Goal: Task Accomplishment & Management: Manage account settings

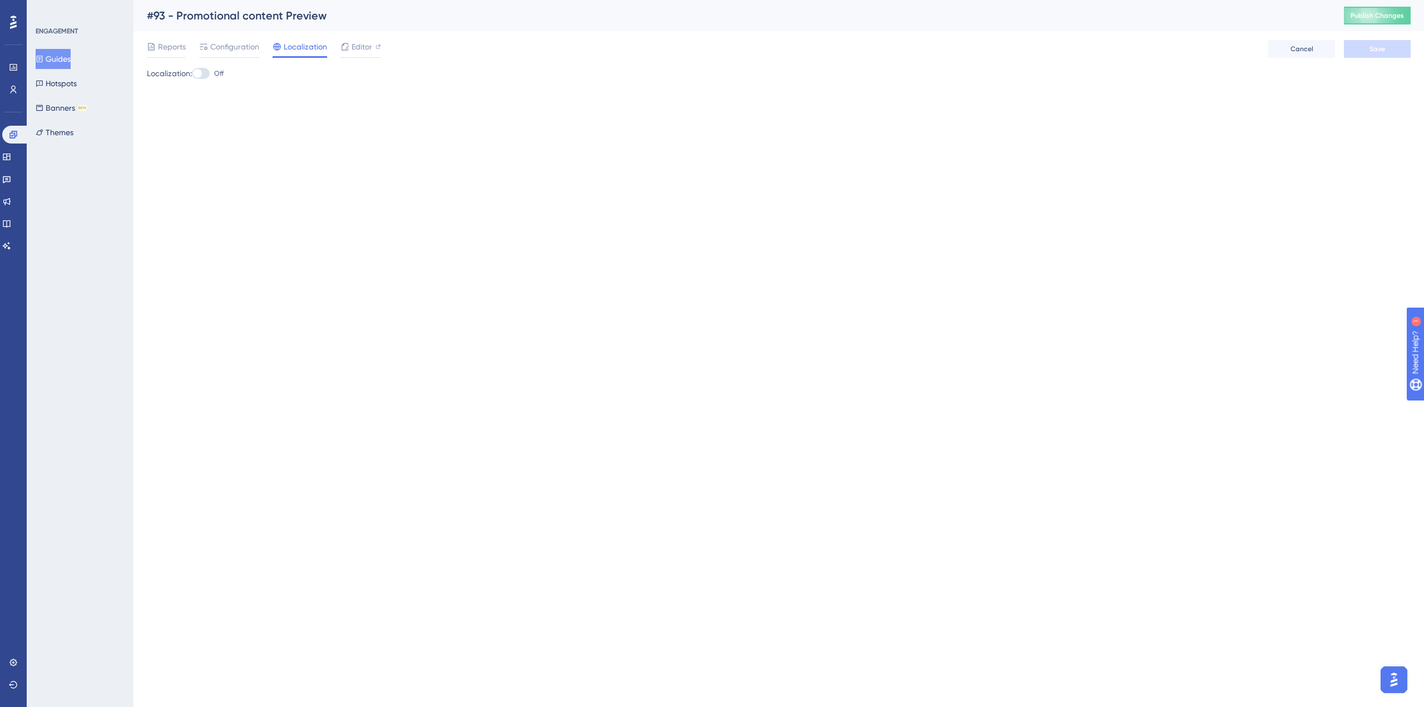
click at [202, 75] on div at bounding box center [197, 73] width 9 height 9
click at [192, 74] on input "Off" at bounding box center [191, 73] width 1 height 1
checkbox input "true"
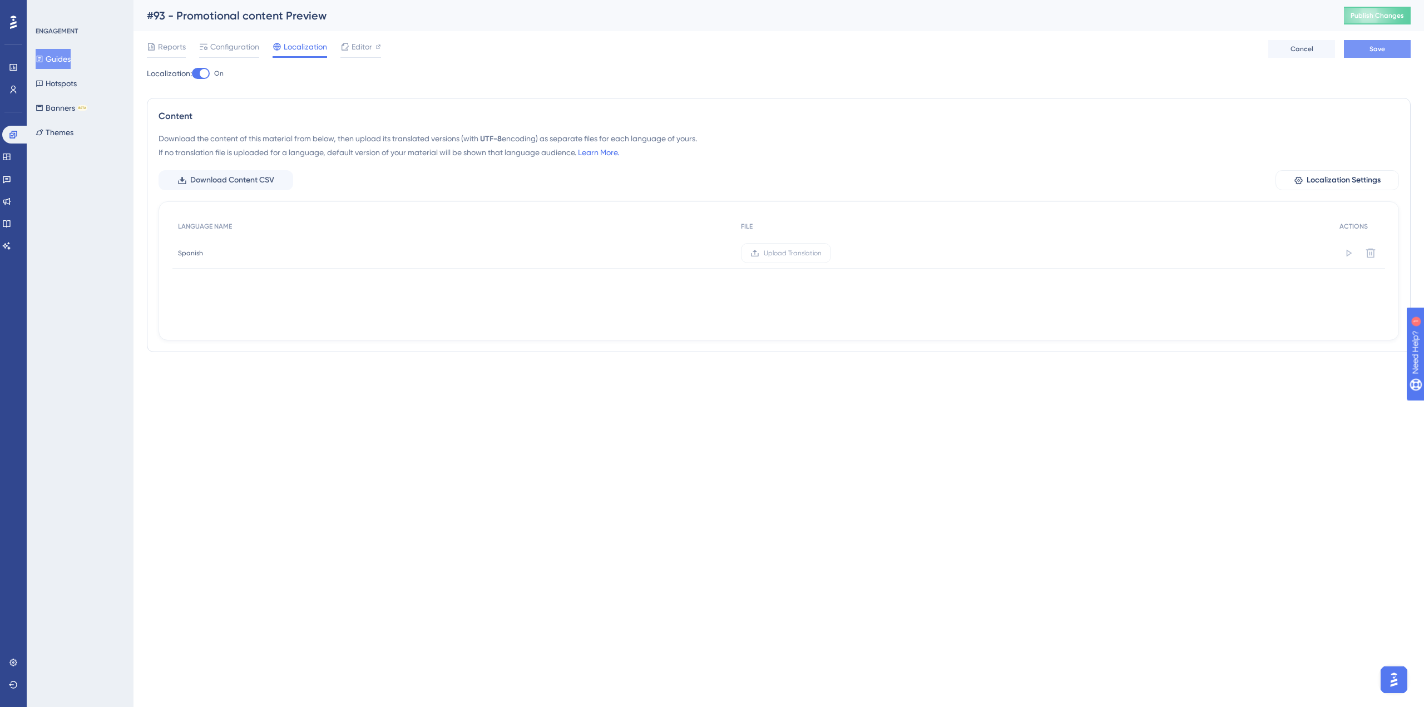
click at [1380, 44] on button "Save" at bounding box center [1377, 49] width 67 height 18
click at [269, 180] on span "Download Content CSV" at bounding box center [232, 180] width 84 height 13
copy div "Guides Hotspots Banners BETA Themes #93 - Promotional content Preview"
drag, startPoint x: 340, startPoint y: 16, endPoint x: 109, endPoint y: 16, distance: 231.4
click at [134, 16] on div "Performance Users Engagement Widgets Feedback Product Updates Knowledge Base AI…" at bounding box center [779, 189] width 1291 height 379
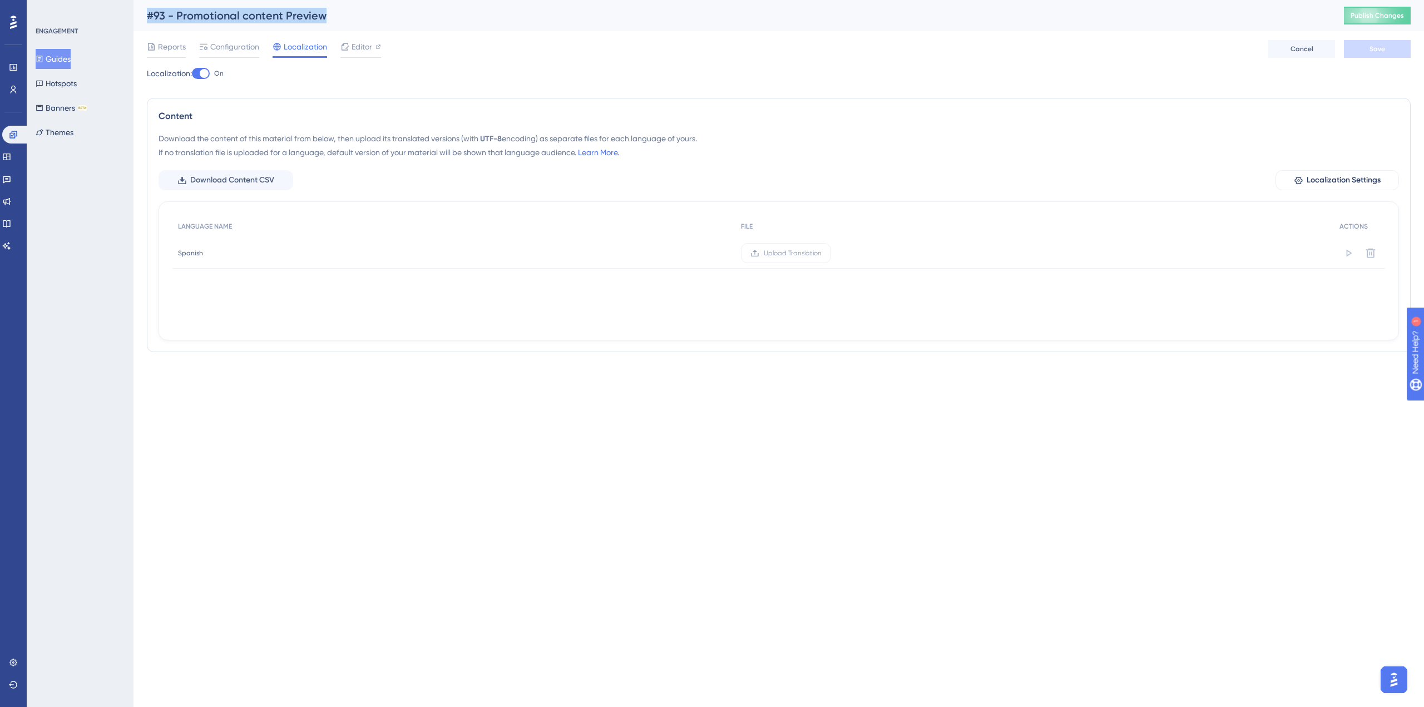
copy div "Guides Hotspots Banners BETA Themes #93 - Promotional content Preview"
click at [428, 92] on div "Localization: On Content Download the content of this material from below, then…" at bounding box center [779, 214] width 1264 height 294
click at [155, 51] on div at bounding box center [151, 46] width 9 height 13
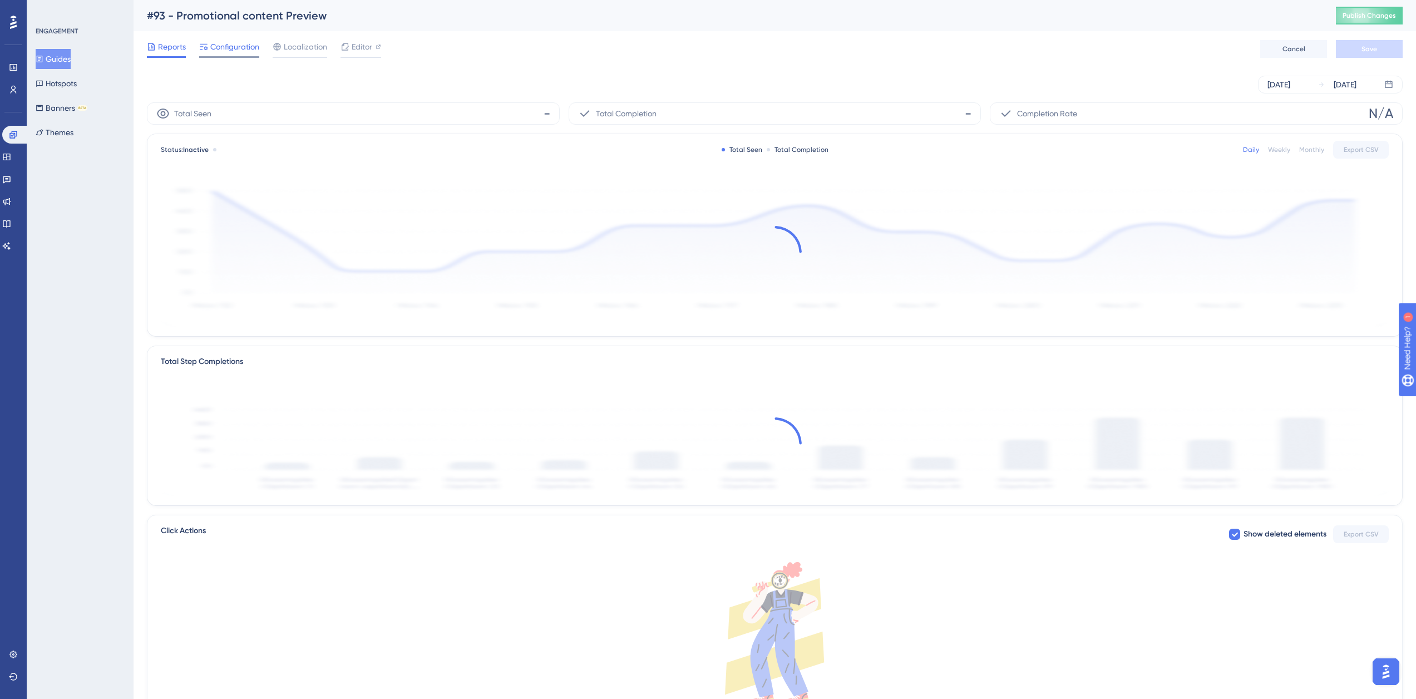
click at [211, 41] on span "Configuration" at bounding box center [234, 46] width 49 height 13
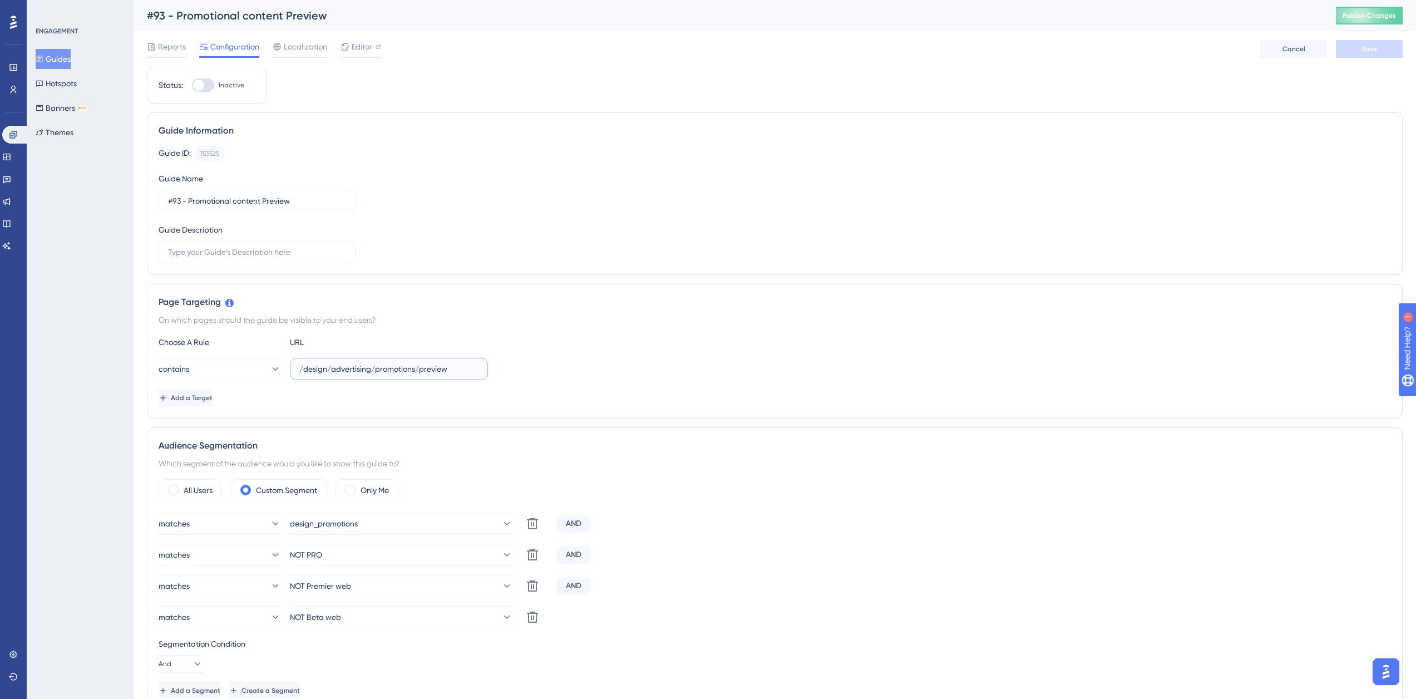
drag, startPoint x: 374, startPoint y: 369, endPoint x: 416, endPoint y: 367, distance: 41.8
click at [416, 367] on input "/design/advertising/promotions/preview" at bounding box center [388, 369] width 179 height 12
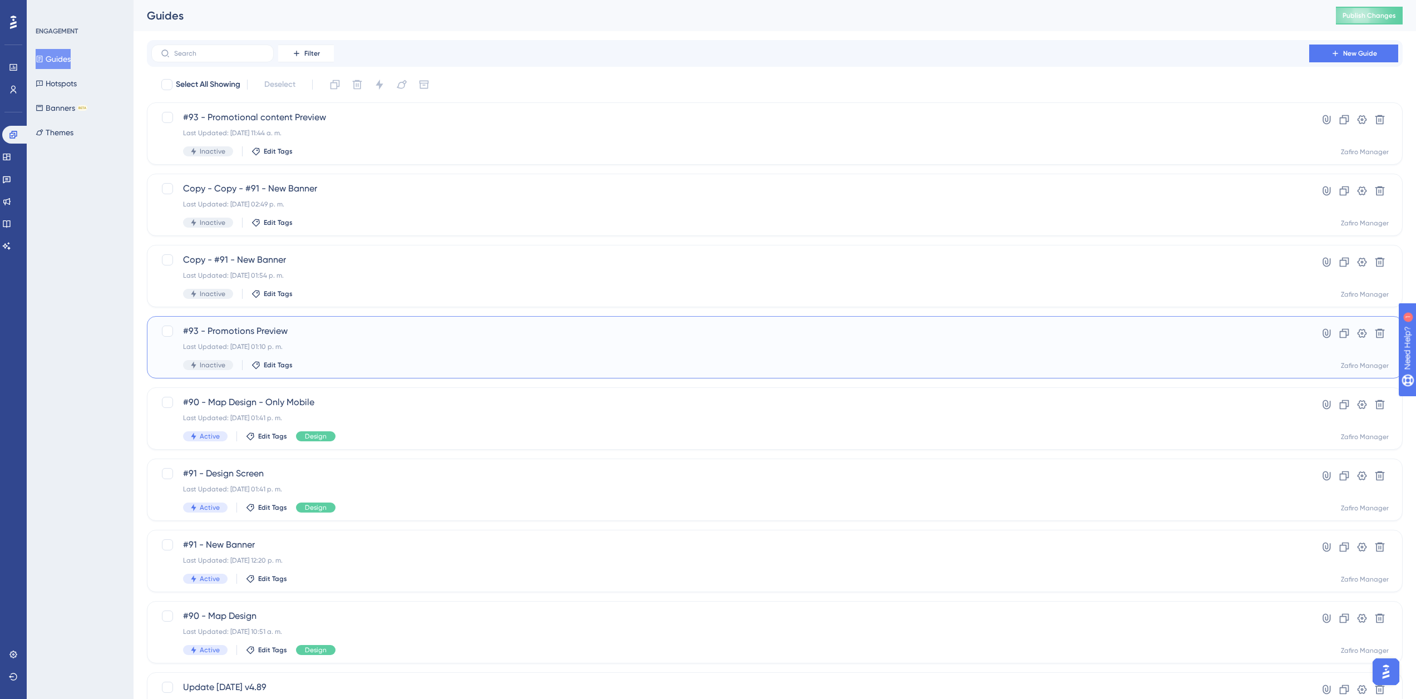
click at [259, 333] on span "#93 - Promotions Preview" at bounding box center [730, 330] width 1094 height 13
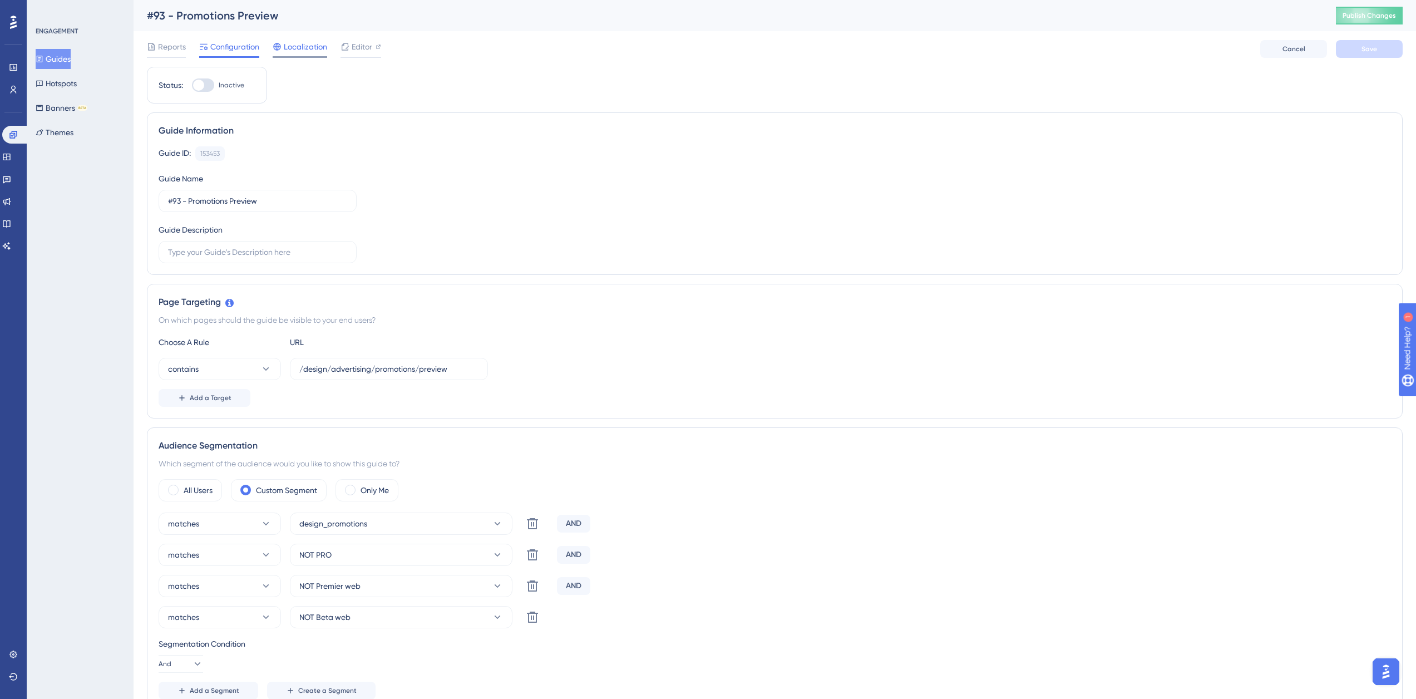
click at [302, 47] on span "Localization" at bounding box center [305, 46] width 43 height 13
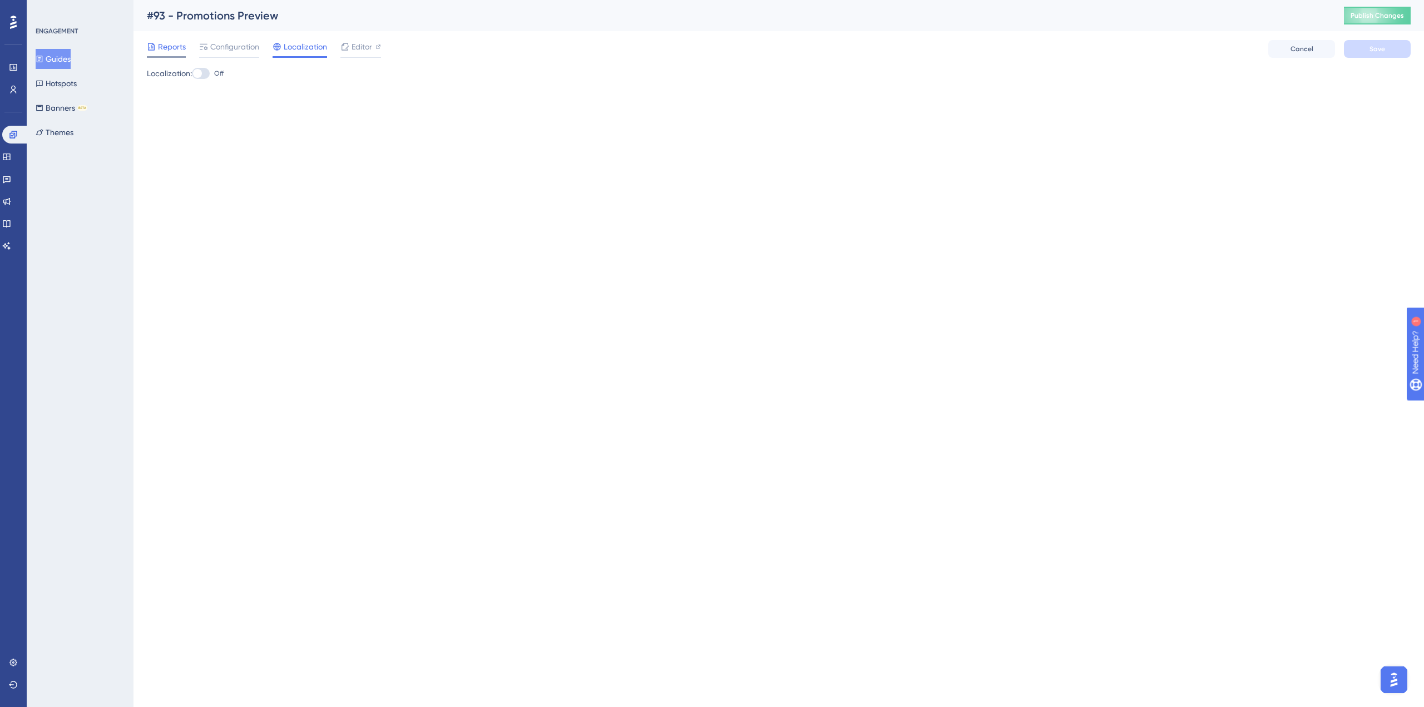
click at [160, 51] on span "Reports" at bounding box center [172, 46] width 28 height 13
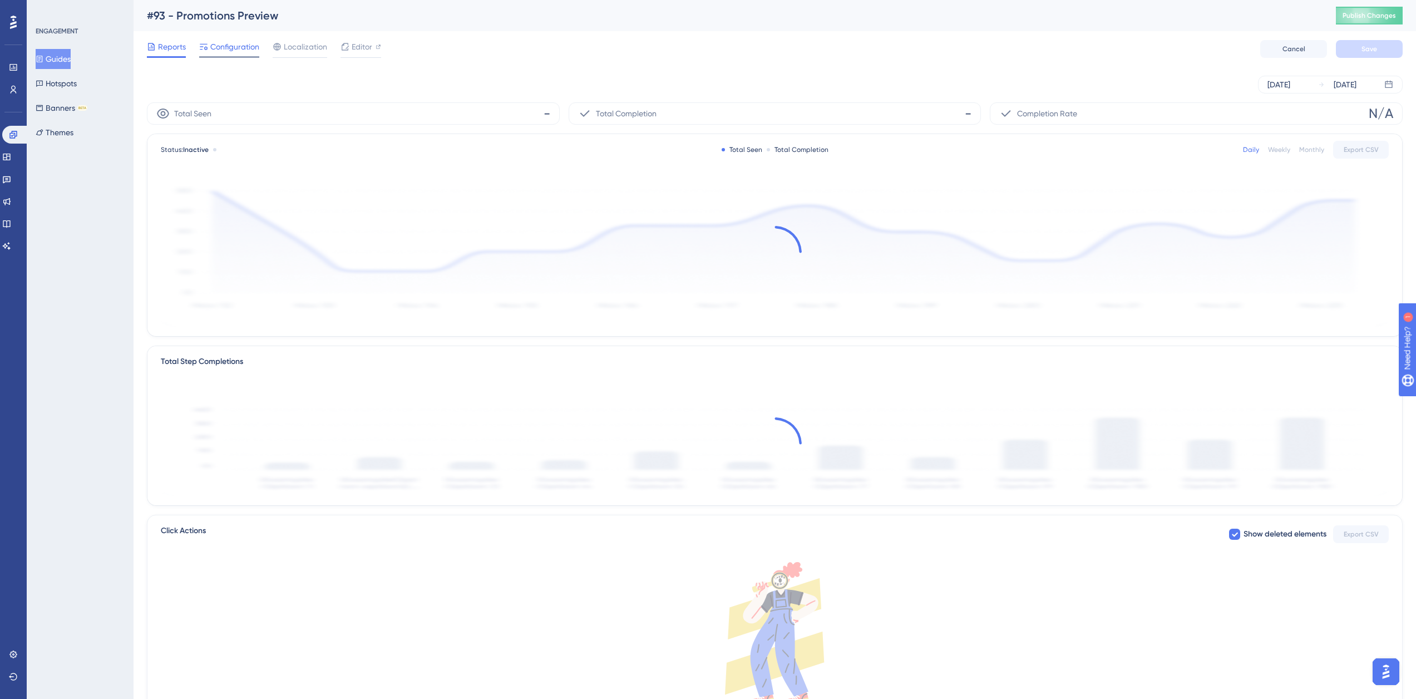
click at [219, 44] on span "Configuration" at bounding box center [234, 46] width 49 height 13
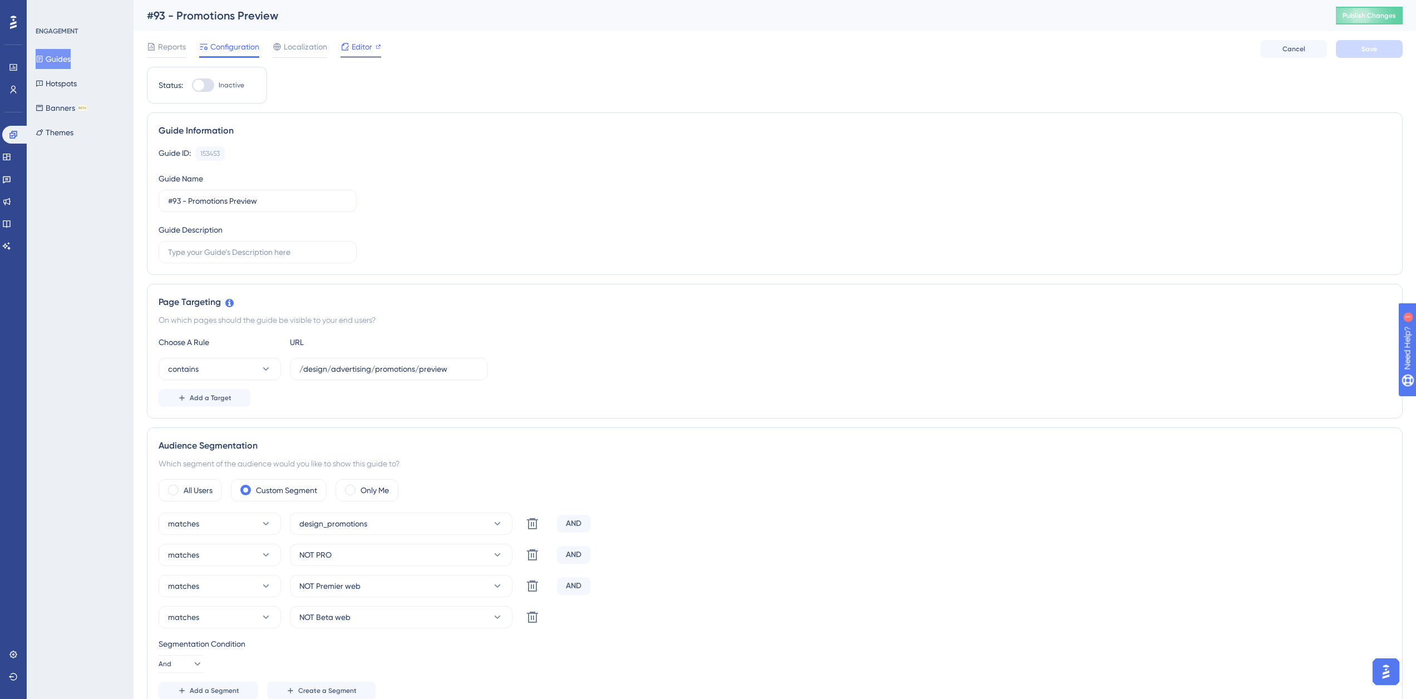
click at [360, 47] on span "Editor" at bounding box center [362, 46] width 21 height 13
click at [292, 50] on span "Localization" at bounding box center [305, 46] width 43 height 13
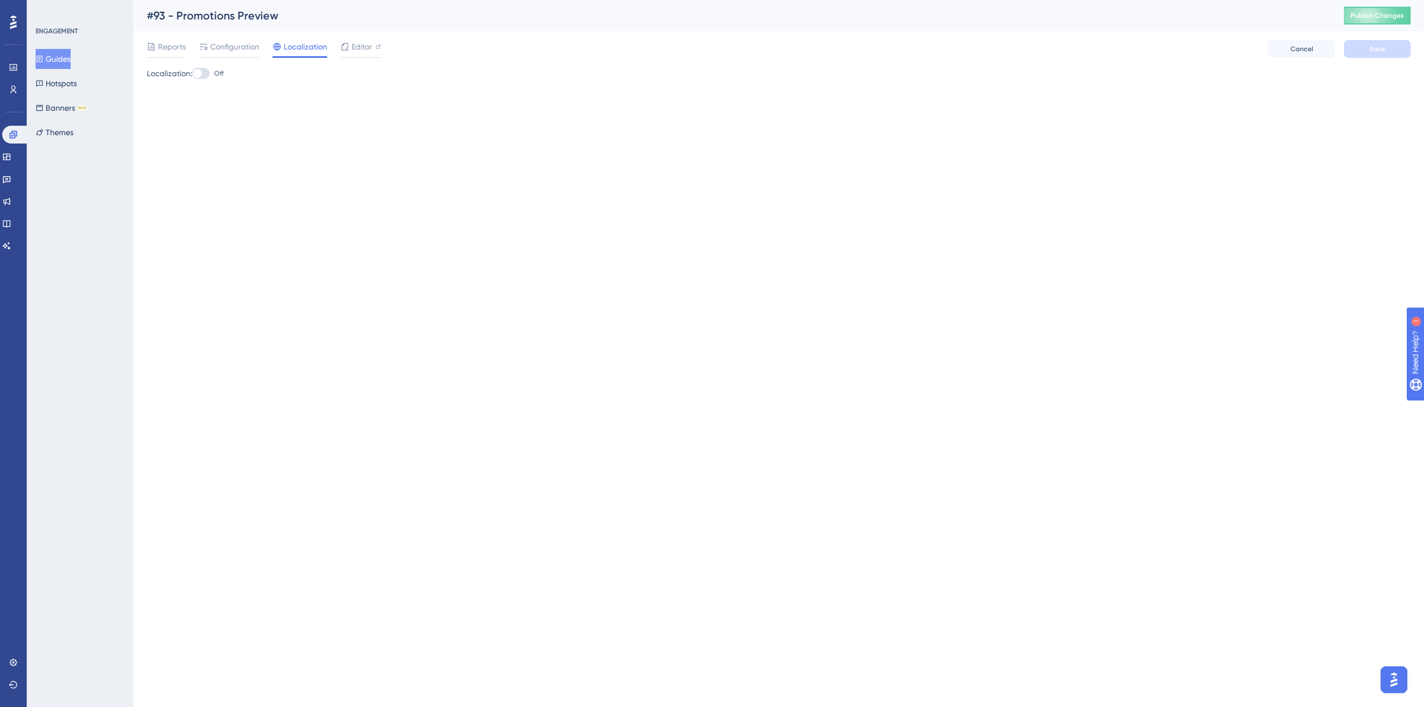
click at [209, 73] on div at bounding box center [201, 73] width 18 height 11
click at [192, 73] on input "Off" at bounding box center [191, 73] width 1 height 1
checkbox input "true"
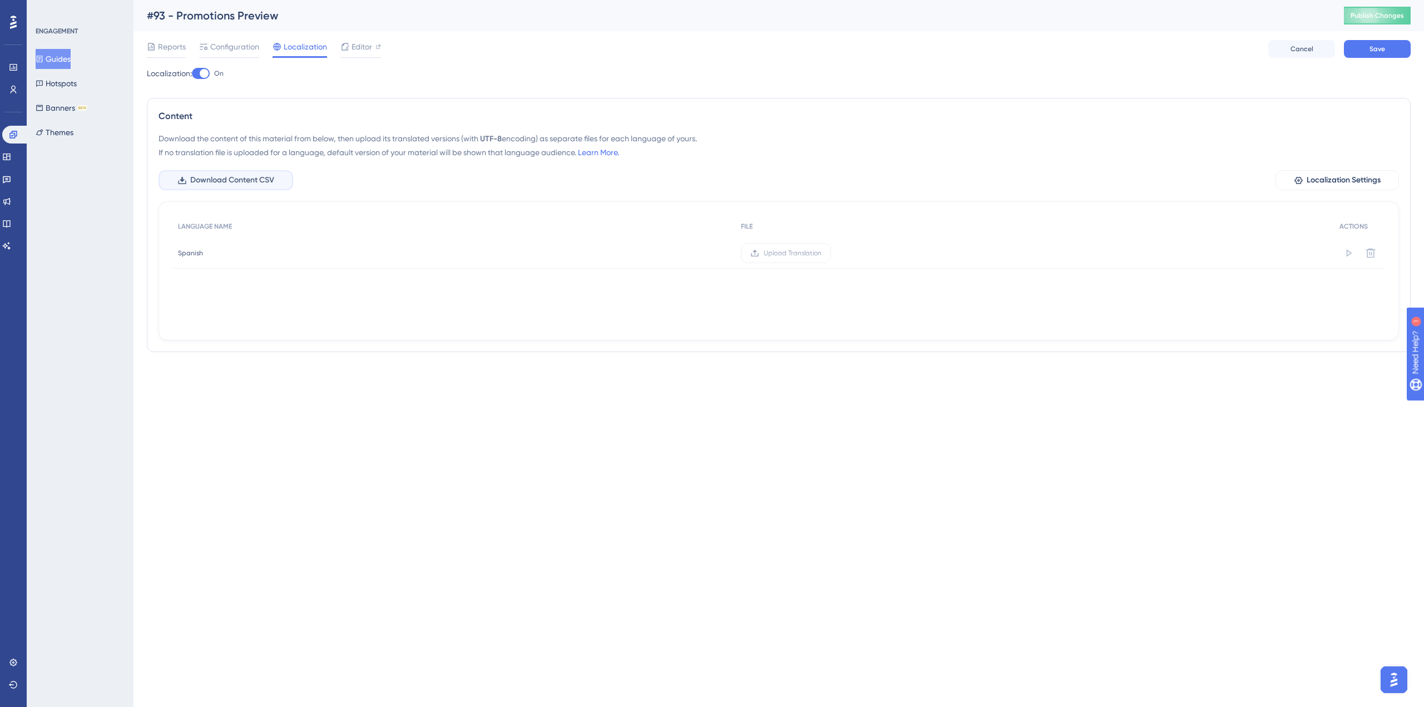
click at [255, 180] on span "Download Content CSV" at bounding box center [232, 180] width 84 height 13
click at [1390, 48] on button "Save" at bounding box center [1377, 49] width 67 height 18
copy div "#93 - Promotions Preview"
drag, startPoint x: 292, startPoint y: 20, endPoint x: 147, endPoint y: 20, distance: 144.1
click at [147, 20] on div "#93 - Promotions Preview" at bounding box center [731, 16] width 1169 height 16
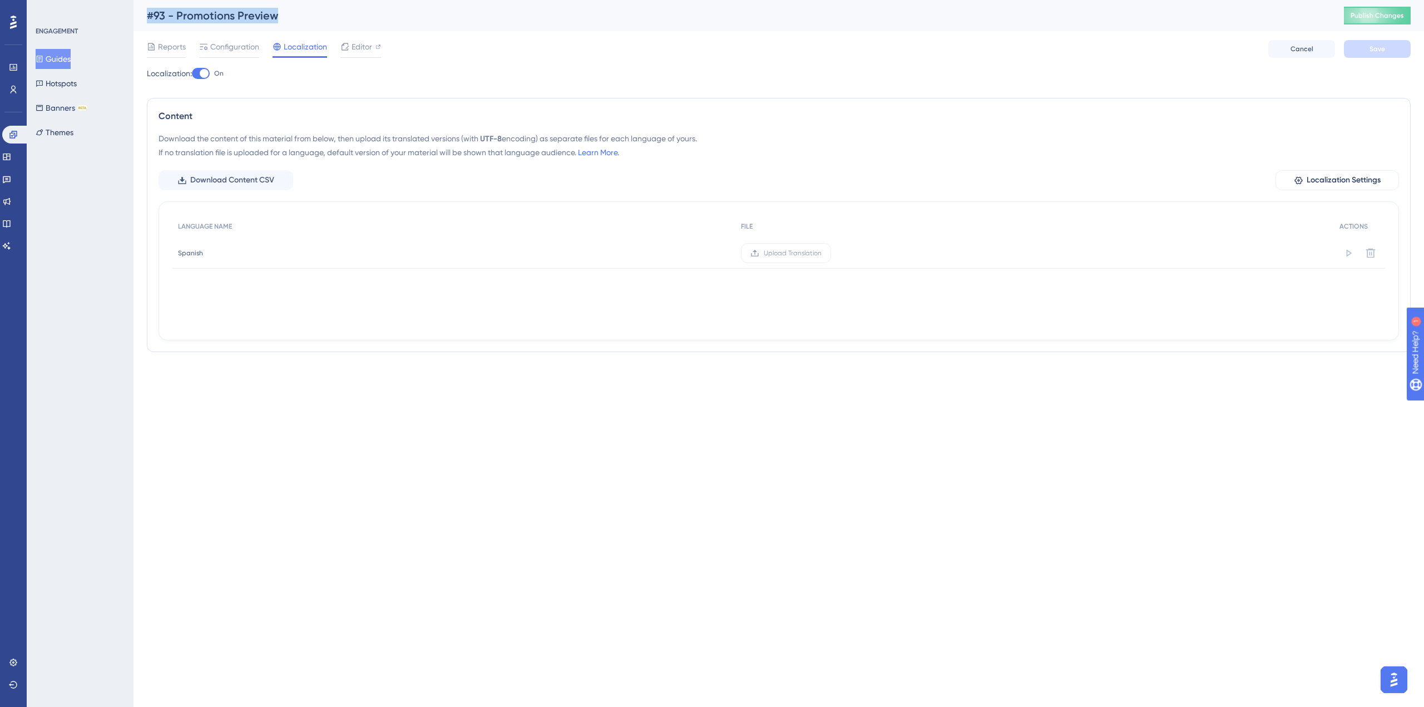
click at [60, 63] on button "Guides" at bounding box center [53, 59] width 35 height 20
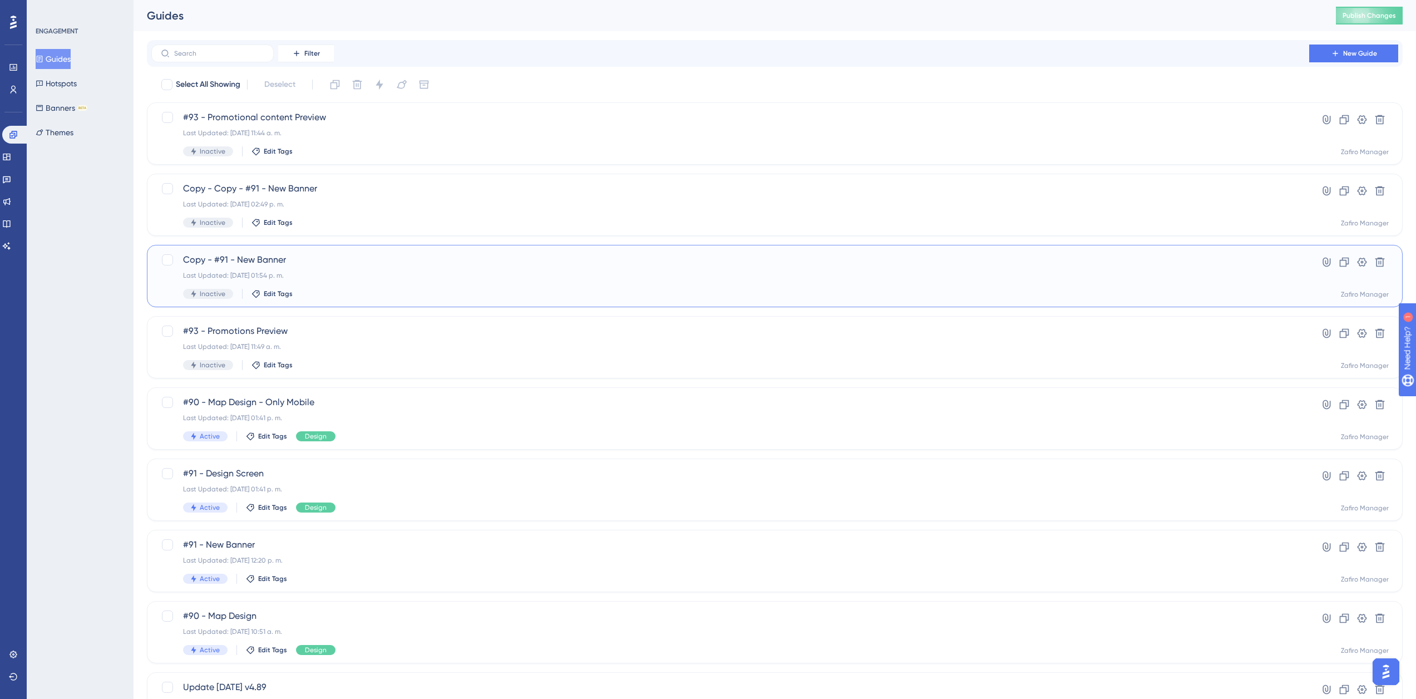
click at [265, 262] on span "Copy - #91 - New Banner" at bounding box center [730, 259] width 1094 height 13
click at [292, 334] on span "#93 - Promotions Preview" at bounding box center [730, 330] width 1094 height 13
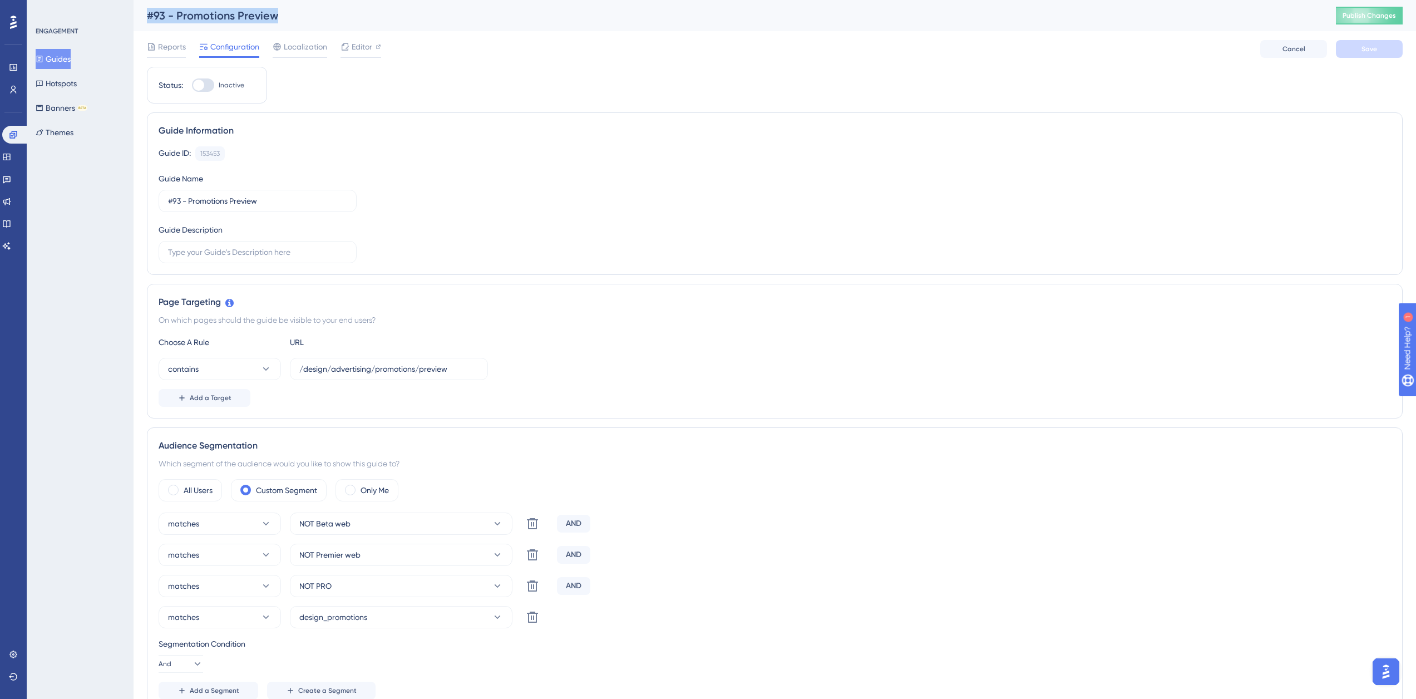
drag, startPoint x: 279, startPoint y: 15, endPoint x: 150, endPoint y: 9, distance: 129.7
click at [150, 9] on div "#93 - Promotions Preview" at bounding box center [727, 16] width 1161 height 16
copy div "#93 - Promotions Preview"
drag, startPoint x: 71, startPoint y: 60, endPoint x: 145, endPoint y: 153, distance: 119.2
click at [71, 59] on button "Guides" at bounding box center [53, 59] width 35 height 20
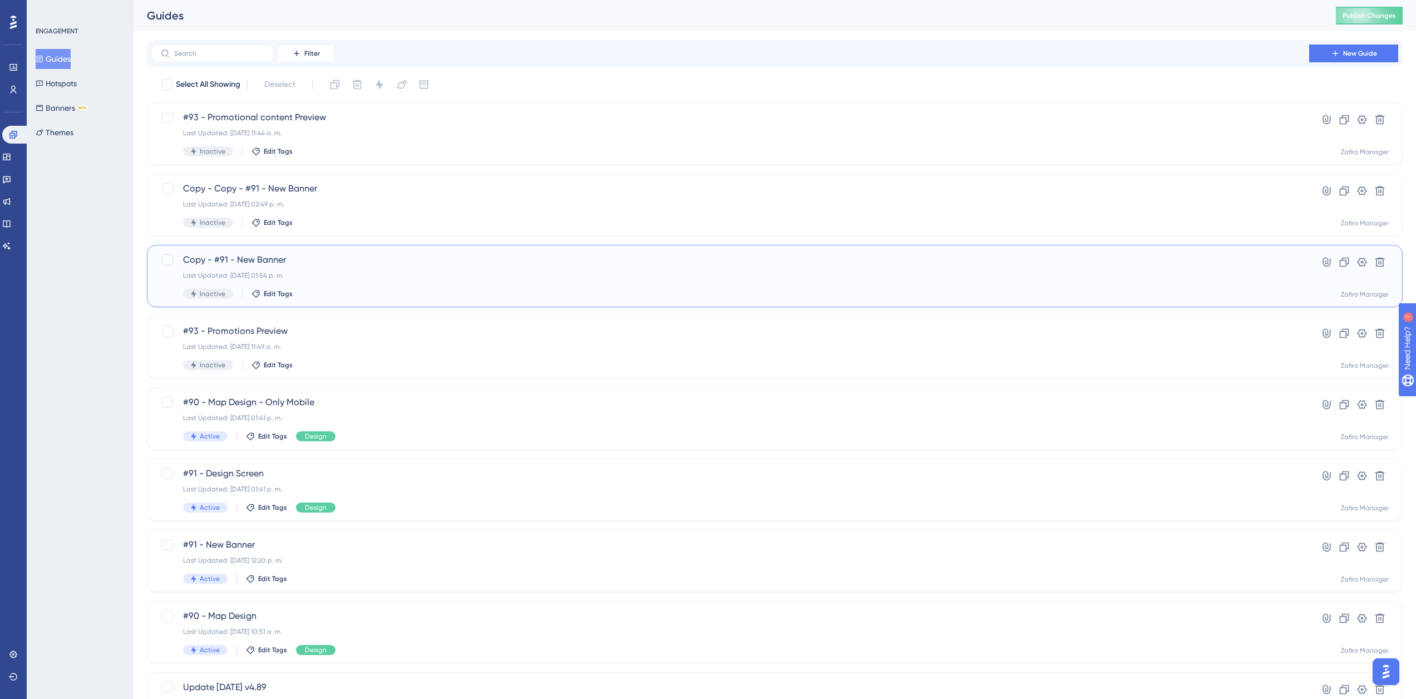
click at [305, 254] on span "Copy - #91 - New Banner" at bounding box center [730, 259] width 1094 height 13
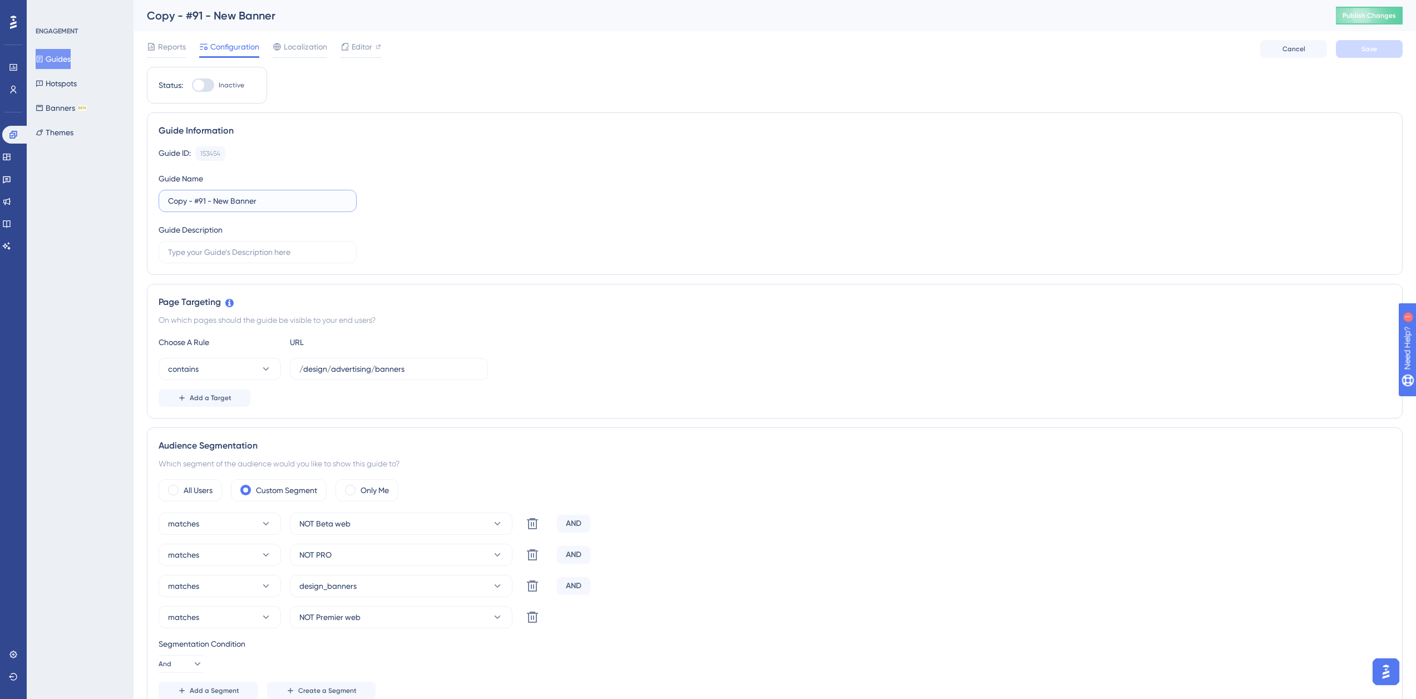
drag, startPoint x: 271, startPoint y: 202, endPoint x: 66, endPoint y: 176, distance: 206.5
click at [134, 176] on div "Performance Users Engagement Widgets Feedback Product Updates Knowledge Base AI…" at bounding box center [775, 631] width 1282 height 1263
paste input "#93 - Promotions Preview"
drag, startPoint x: 187, startPoint y: 197, endPoint x: 407, endPoint y: 210, distance: 219.5
click at [407, 210] on div "Guide ID: 153454 Copy Guide Name #93 - Promotions Preview Guide Description" at bounding box center [775, 204] width 1232 height 117
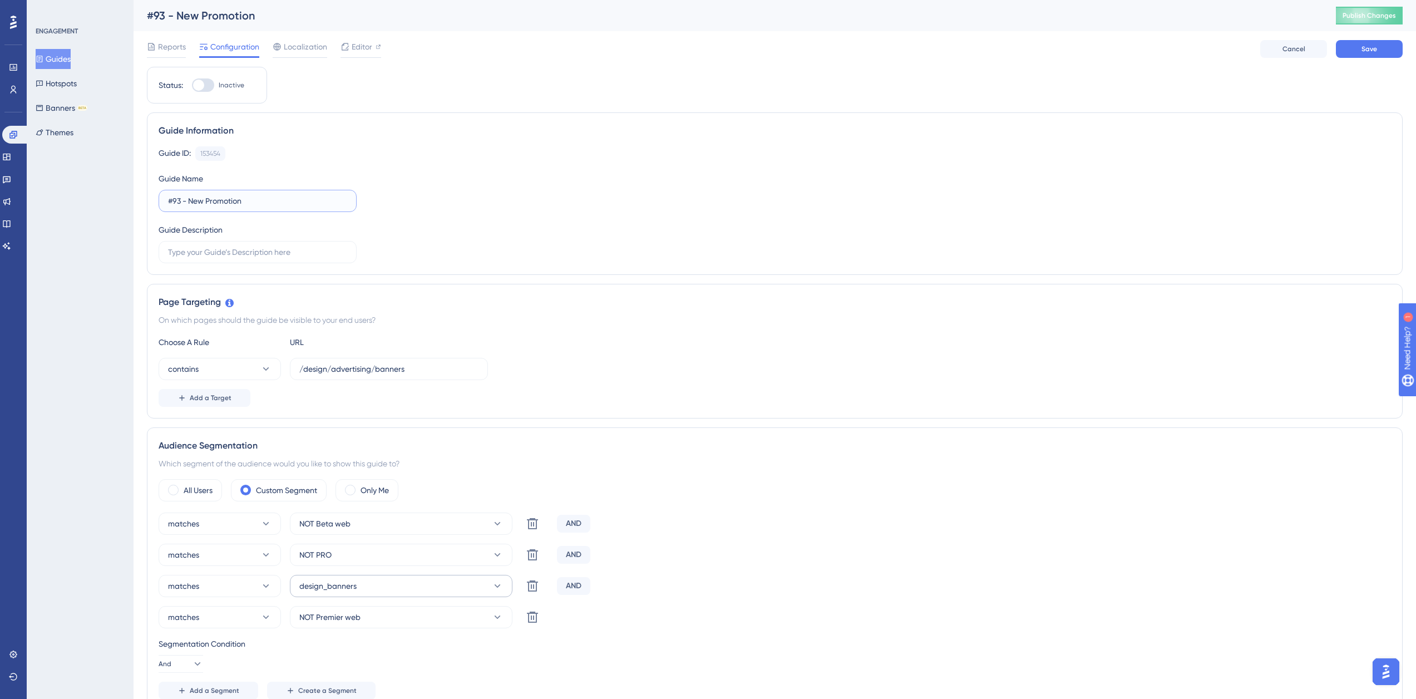
type input "#93 - New Promotion"
click at [505, 581] on button "design_banners" at bounding box center [401, 586] width 223 height 22
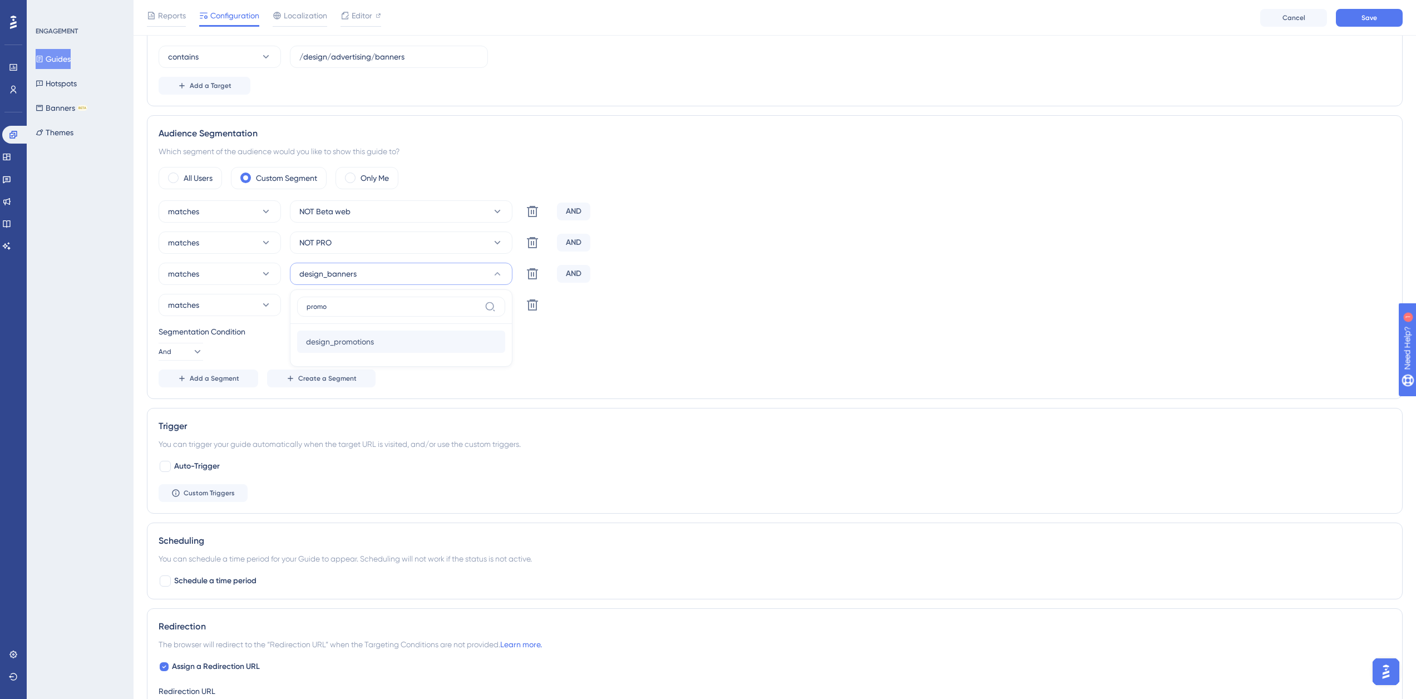
type input "promo"
click at [374, 337] on div "design_promotions design_promotions" at bounding box center [401, 341] width 190 height 22
click at [848, 298] on div "matches NOT Premier web Delete" at bounding box center [775, 305] width 1232 height 22
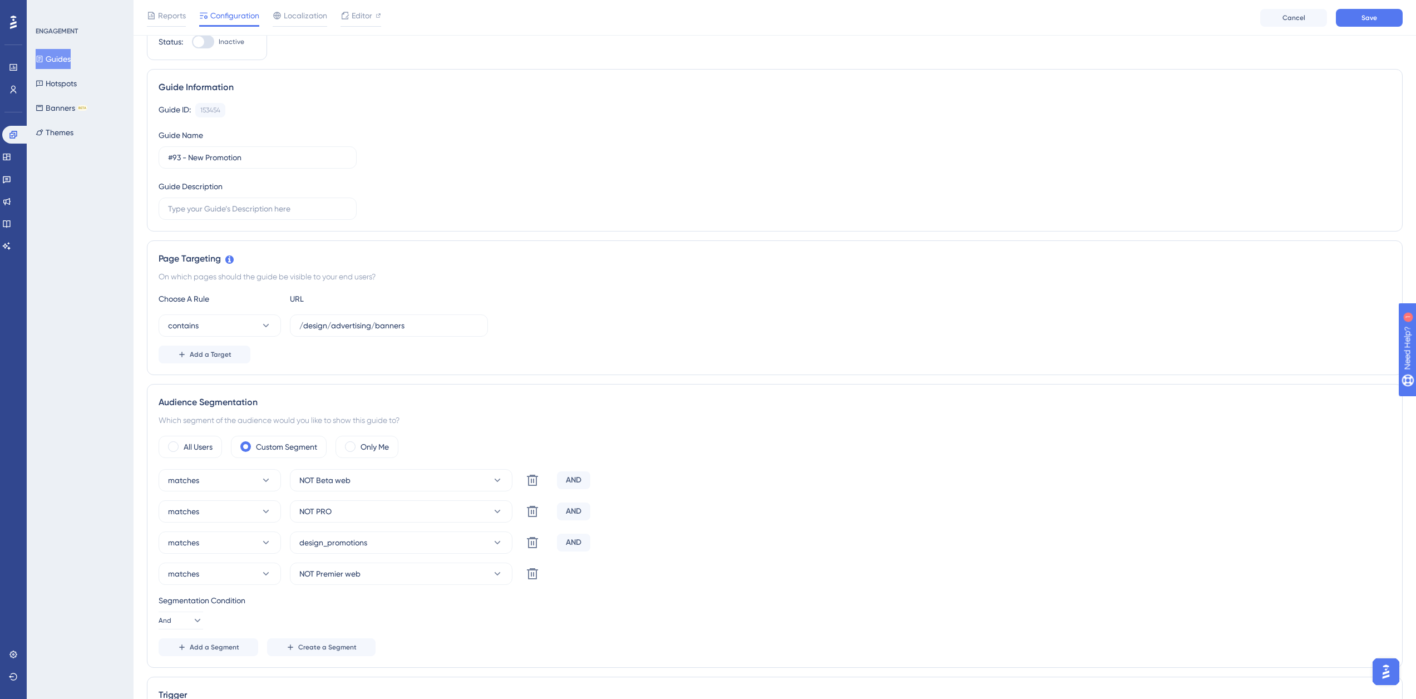
scroll to position [0, 0]
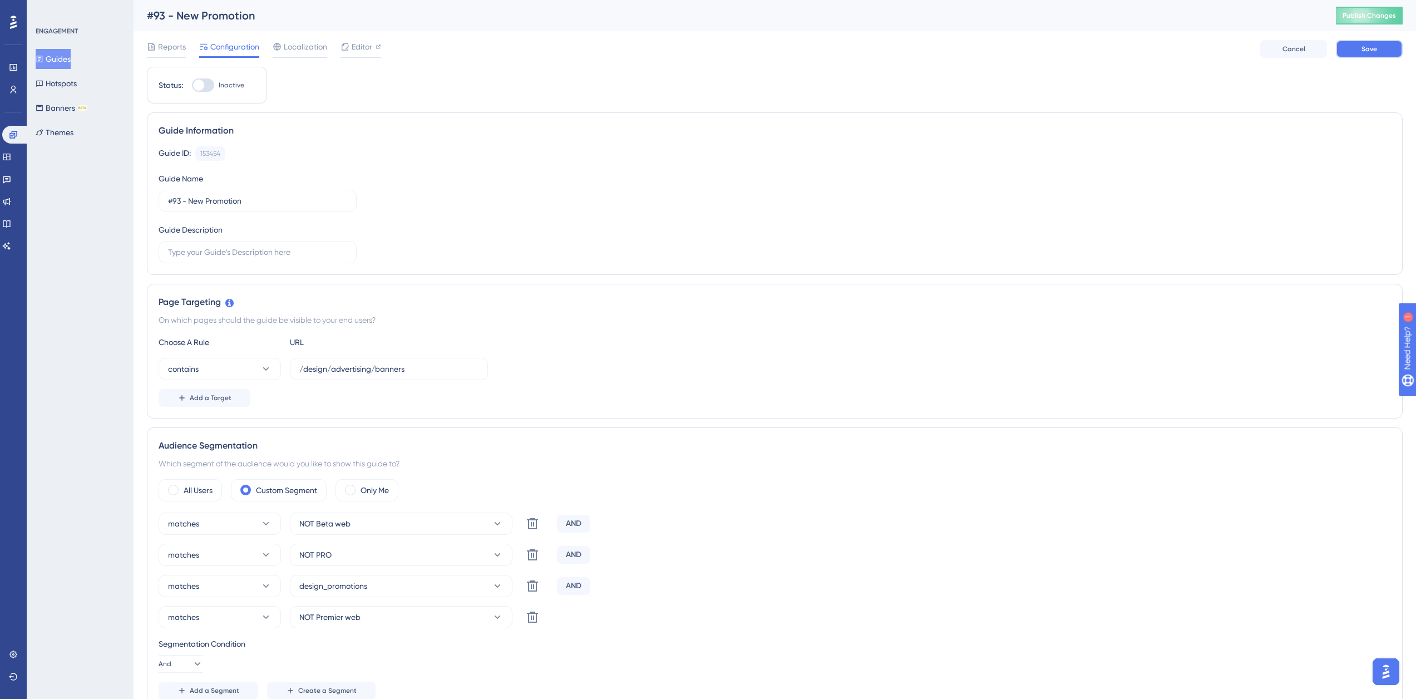
click at [1356, 46] on button "Save" at bounding box center [1369, 49] width 67 height 18
drag, startPoint x: 372, startPoint y: 369, endPoint x: 468, endPoint y: 376, distance: 95.9
click at [466, 374] on input "/design/advertising/banners" at bounding box center [388, 369] width 179 height 12
paste input "promotion"
click at [374, 368] on input "/design/advertisingpromotions" at bounding box center [388, 369] width 179 height 12
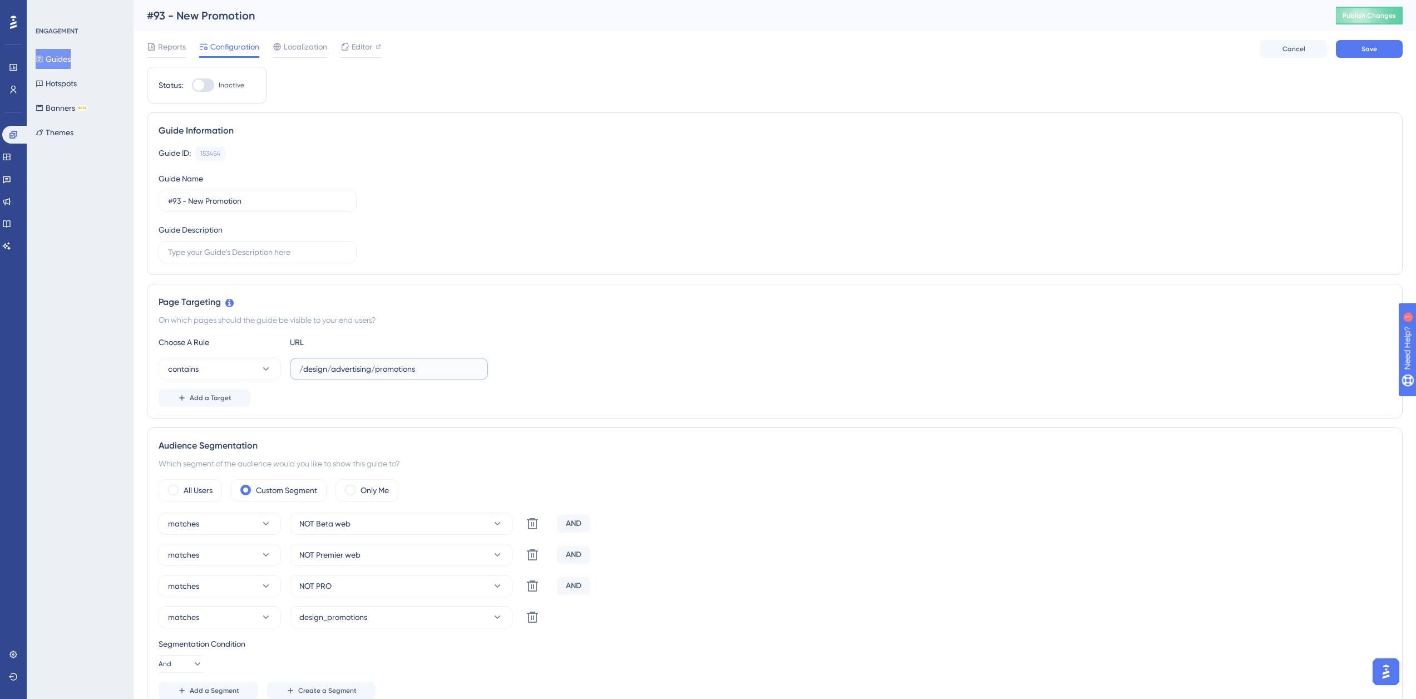
type input "/design/advertising/promotions"
click at [798, 270] on div "Guide Information Guide ID: 153454 Copy Guide Name #93 - New Promotion Guide De…" at bounding box center [775, 193] width 1256 height 162
click at [1364, 52] on span "Save" at bounding box center [1369, 49] width 16 height 9
drag, startPoint x: 64, startPoint y: 57, endPoint x: 72, endPoint y: 60, distance: 8.8
click at [64, 56] on button "Guides" at bounding box center [53, 59] width 35 height 20
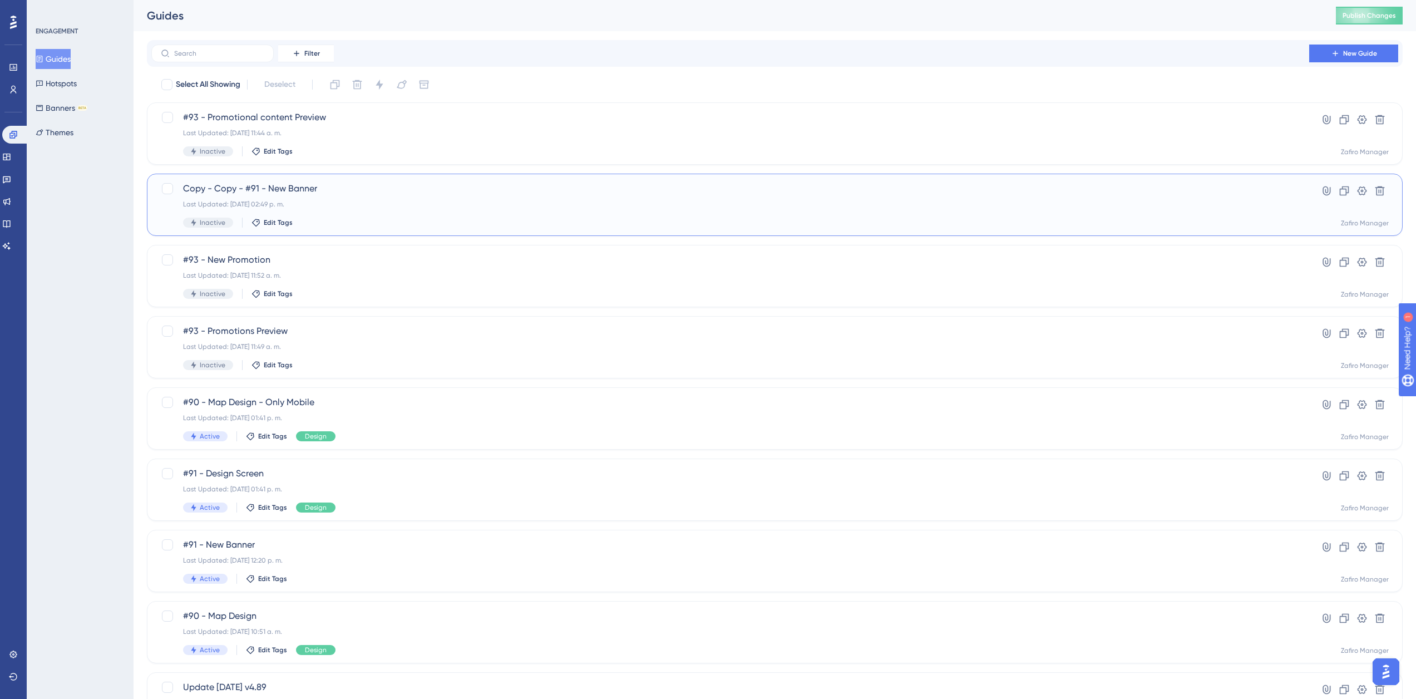
click at [328, 189] on span "Copy - Copy - #91 - New Banner" at bounding box center [730, 188] width 1094 height 13
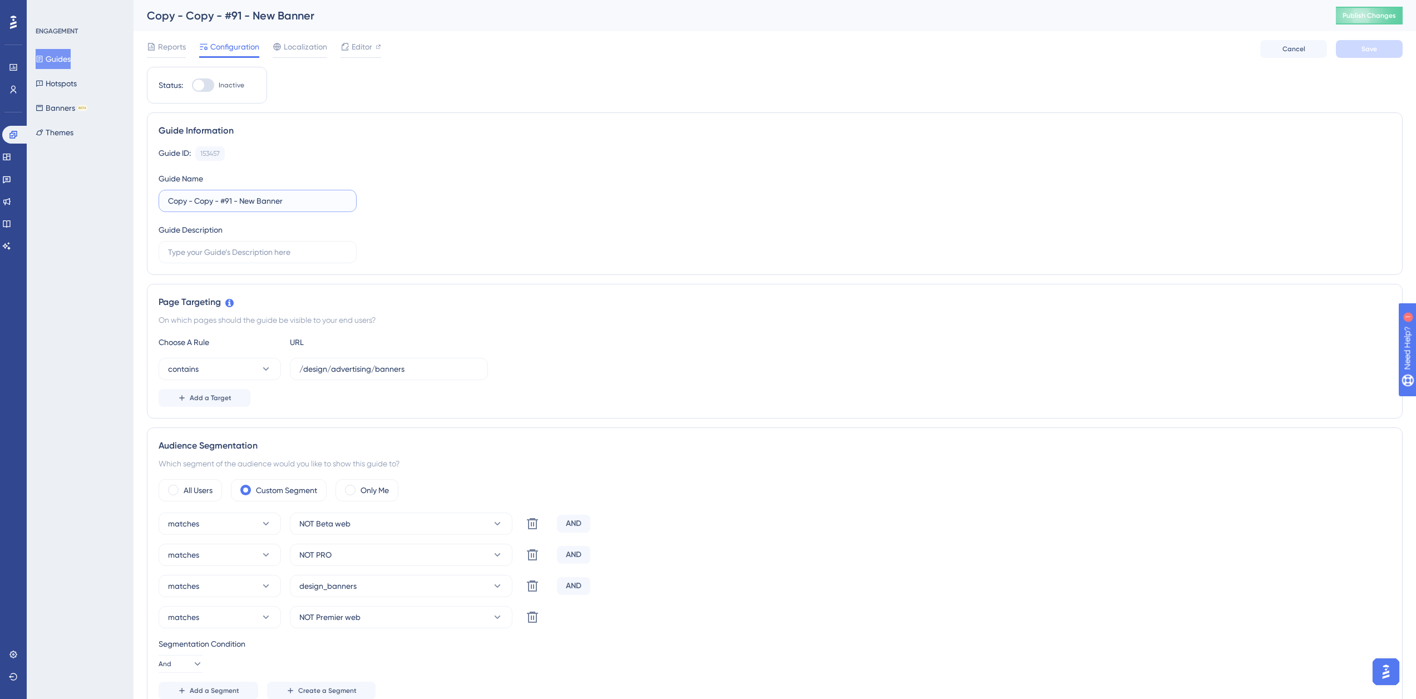
click at [218, 205] on input "Copy - Copy - #91 - New Banner" at bounding box center [257, 201] width 179 height 12
click at [225, 203] on input "Copy - Copy - #91 - New Banner" at bounding box center [257, 201] width 179 height 12
drag, startPoint x: 223, startPoint y: 201, endPoint x: -121, endPoint y: 191, distance: 344.0
click at [0, 191] on html "Performance Users Engagement Widgets Feedback Product Updates Knowledge Base AI…" at bounding box center [708, 640] width 1416 height 1281
click at [179, 204] on input "#91 - New Banner" at bounding box center [257, 201] width 179 height 12
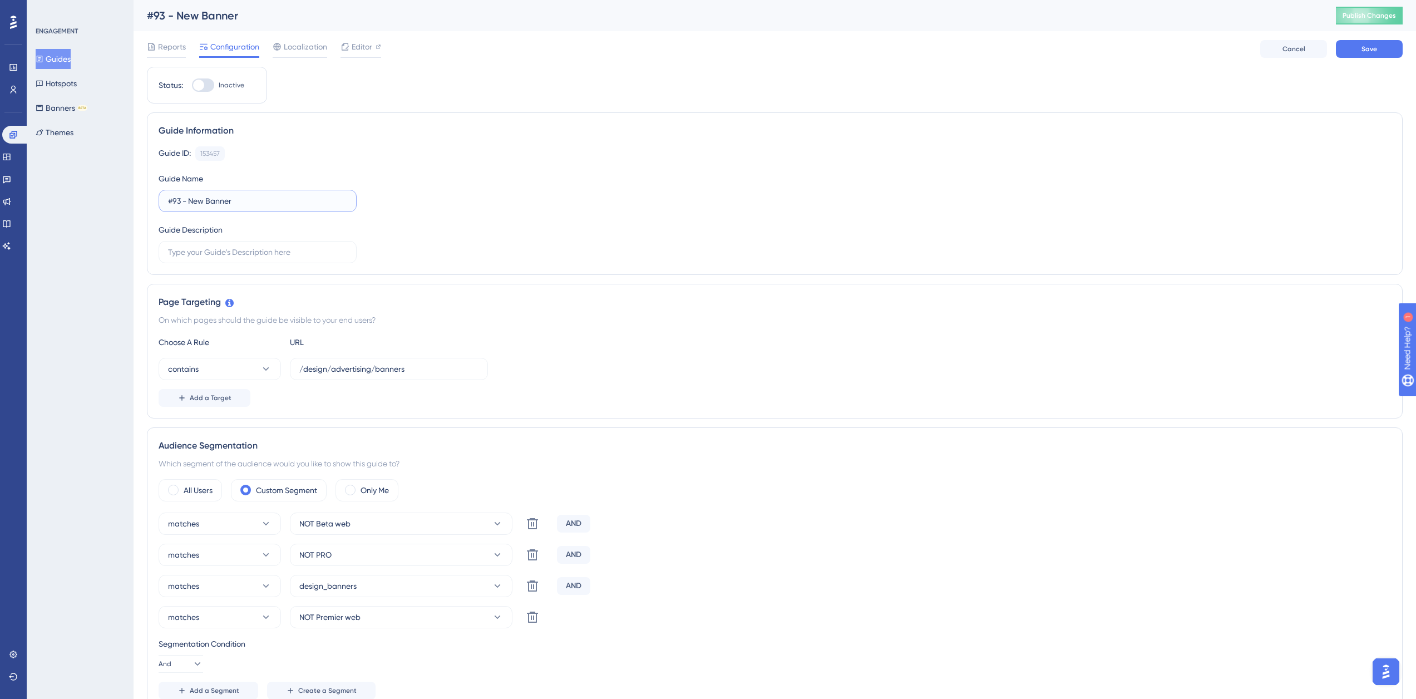
drag, startPoint x: 205, startPoint y: 201, endPoint x: 406, endPoint y: 196, distance: 200.3
click at [389, 218] on div "Guide ID: 153457 Copy Guide Name #93 - New Banner Guide Description" at bounding box center [775, 204] width 1232 height 117
type input "#93 - New Promotional content"
click at [536, 585] on icon at bounding box center [532, 585] width 11 height 11
drag, startPoint x: 213, startPoint y: 659, endPoint x: 228, endPoint y: 651, distance: 17.4
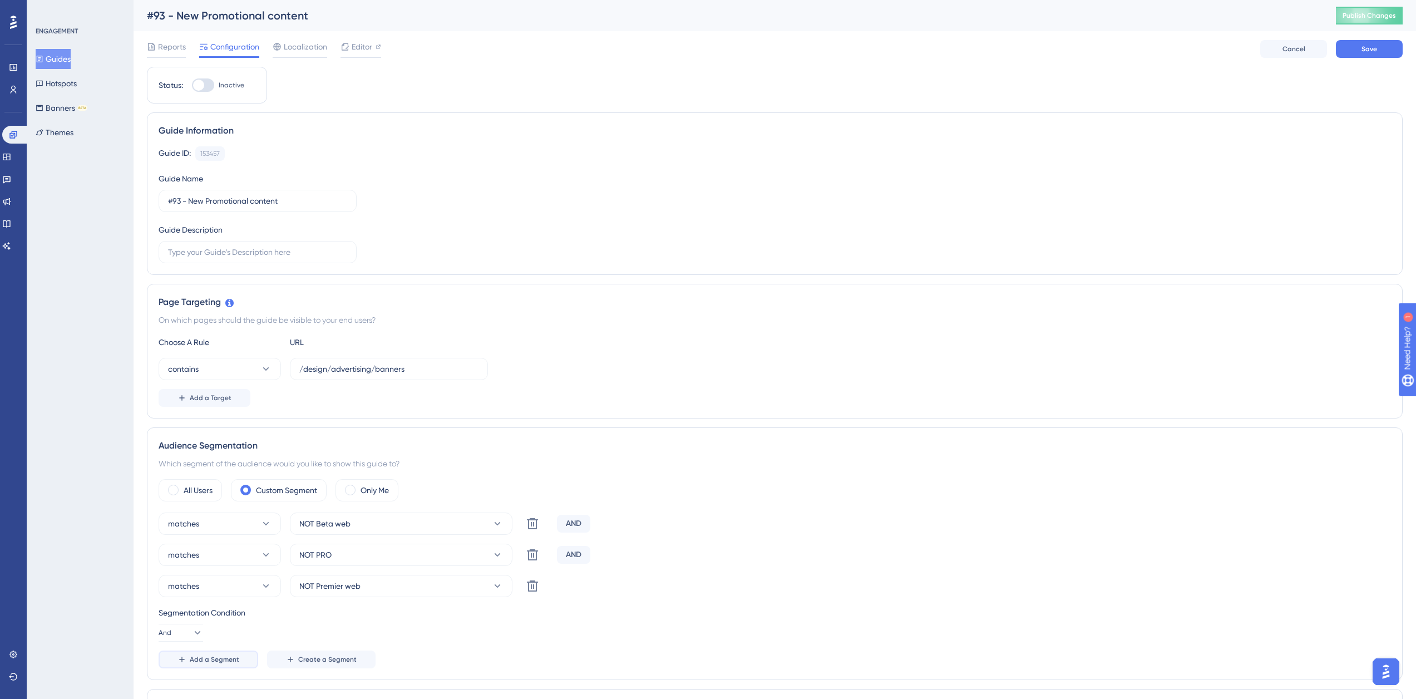
click at [213, 658] on span "Add a Segment" at bounding box center [215, 659] width 50 height 9
click at [397, 625] on button "Choose a segment" at bounding box center [401, 617] width 223 height 22
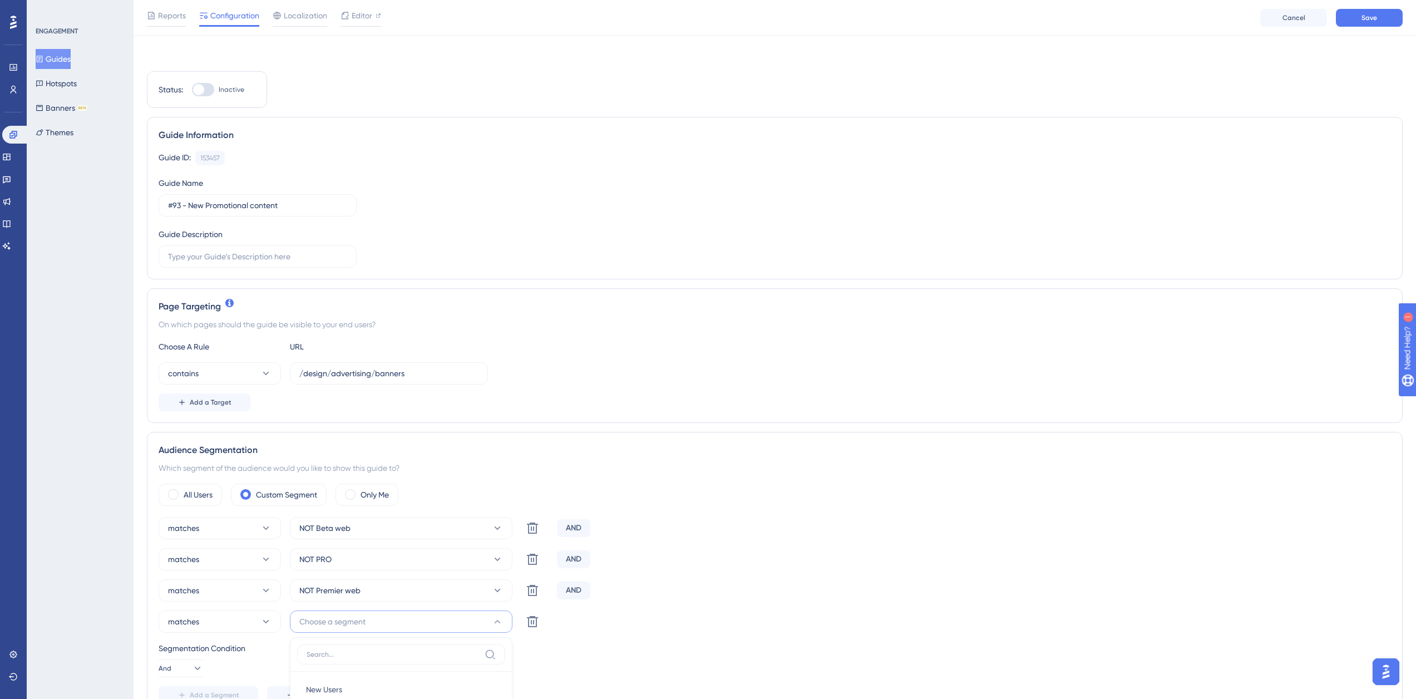
scroll to position [348, 0]
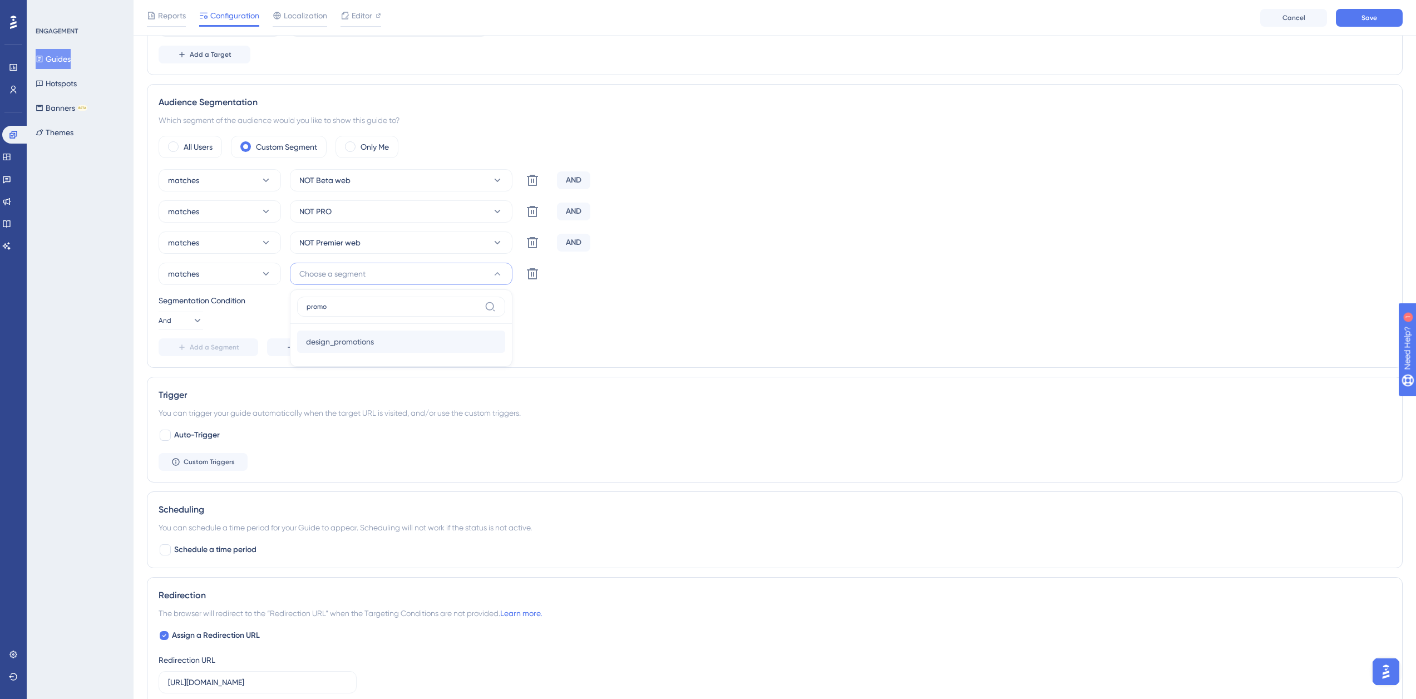
type input "promo"
click at [372, 349] on div "design_promotions design_promotions" at bounding box center [401, 341] width 190 height 22
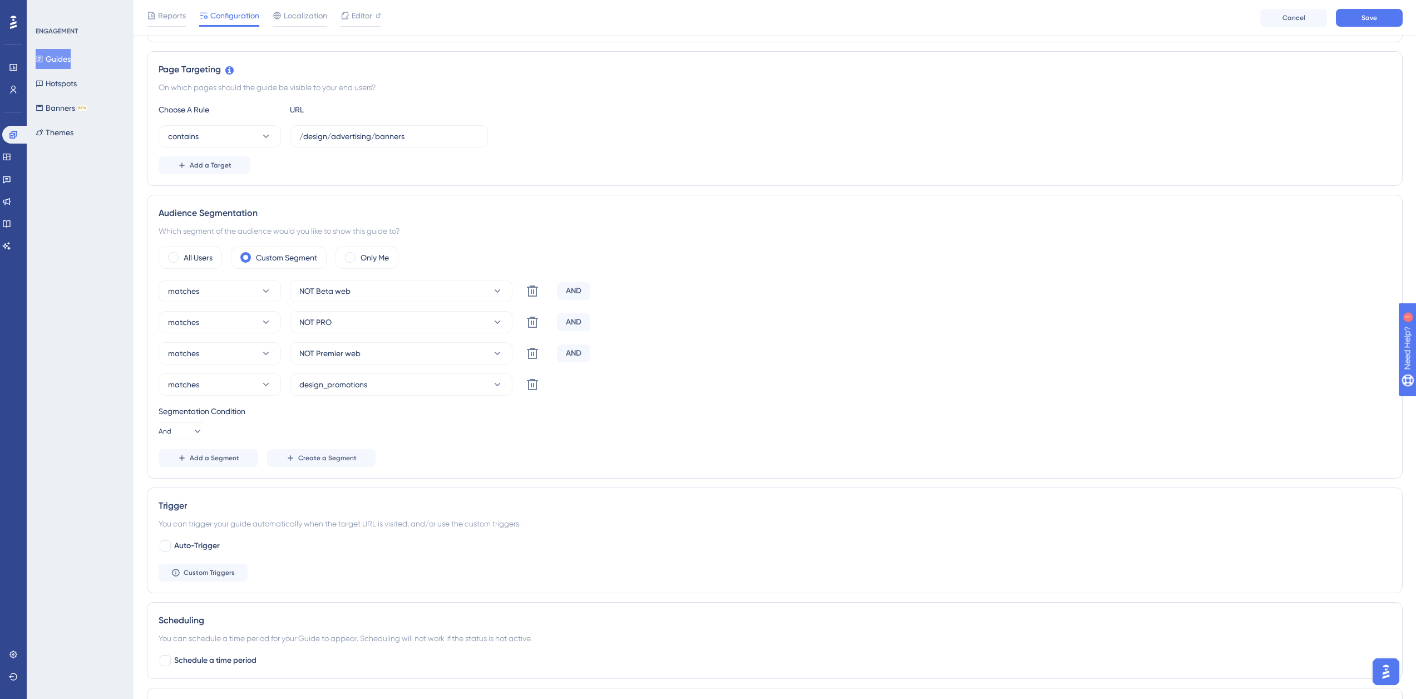
scroll to position [236, 0]
drag, startPoint x: 375, startPoint y: 141, endPoint x: 501, endPoint y: 145, distance: 125.8
click at [501, 145] on div "contains /design/advertising/banners" at bounding box center [775, 137] width 1232 height 22
paste input "promotion"
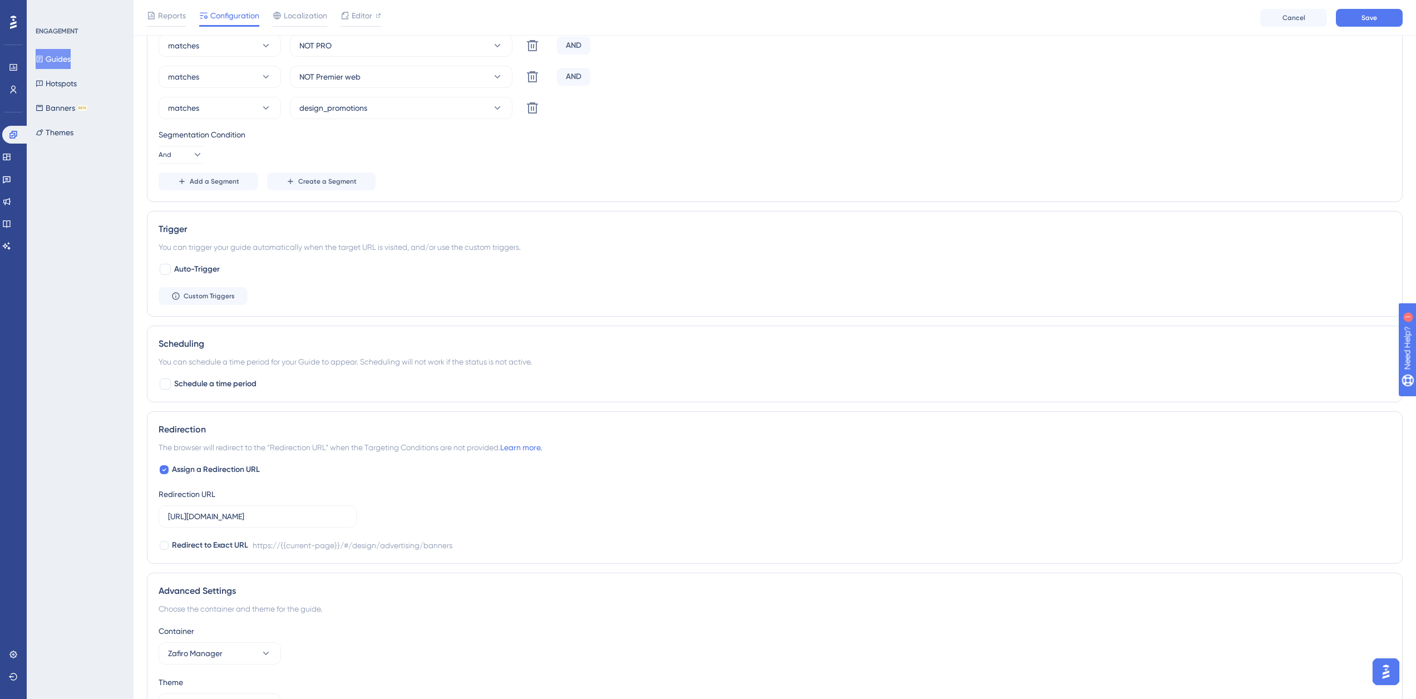
scroll to position [514, 0]
type input "/design/advertising/promotions"
drag, startPoint x: 326, startPoint y: 518, endPoint x: 521, endPoint y: 518, distance: 195.3
click at [521, 518] on div "Assign a Redirection URL Redirection URL https://zafiro.cloud/#/design/advertis…" at bounding box center [775, 506] width 1232 height 89
paste input "promotion"
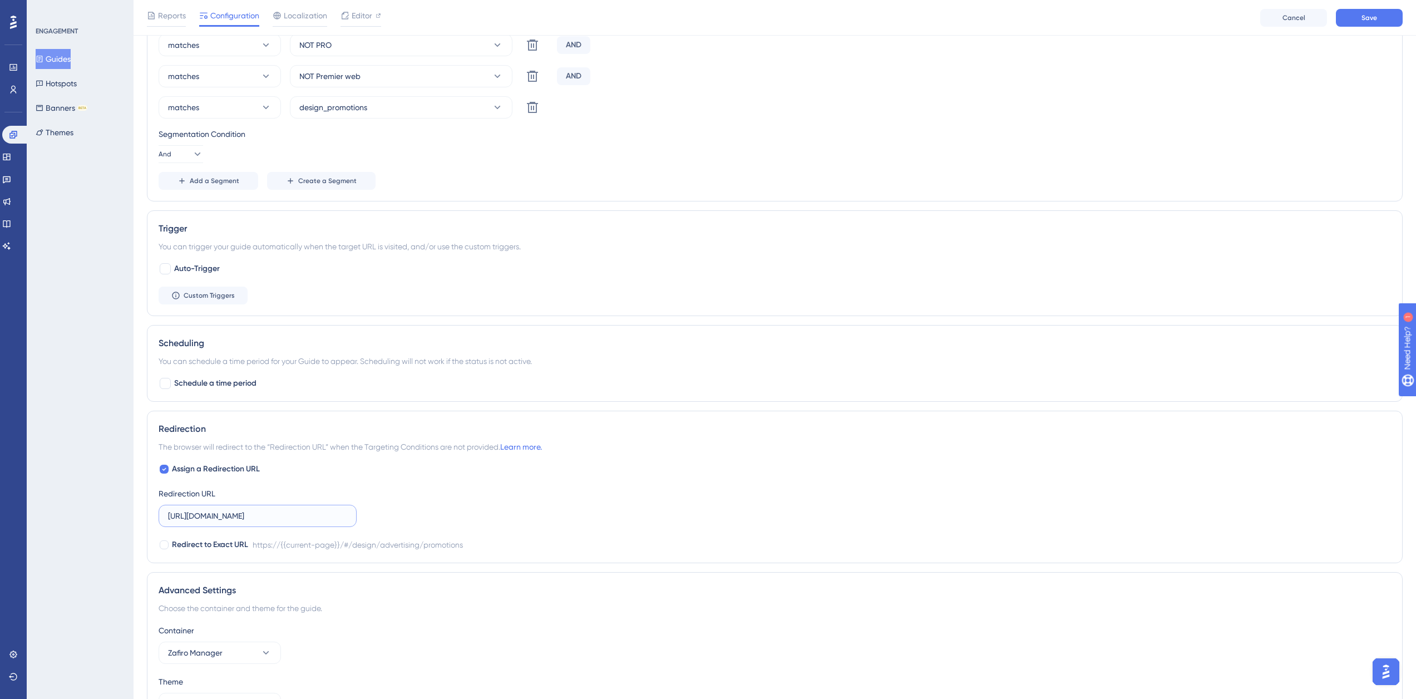
scroll to position [0, 16]
type input "https://zafiro.cloud/#/design/advertising/promotions"
click at [1392, 16] on button "Save" at bounding box center [1369, 18] width 67 height 18
click at [50, 58] on button "Guides" at bounding box center [53, 59] width 35 height 20
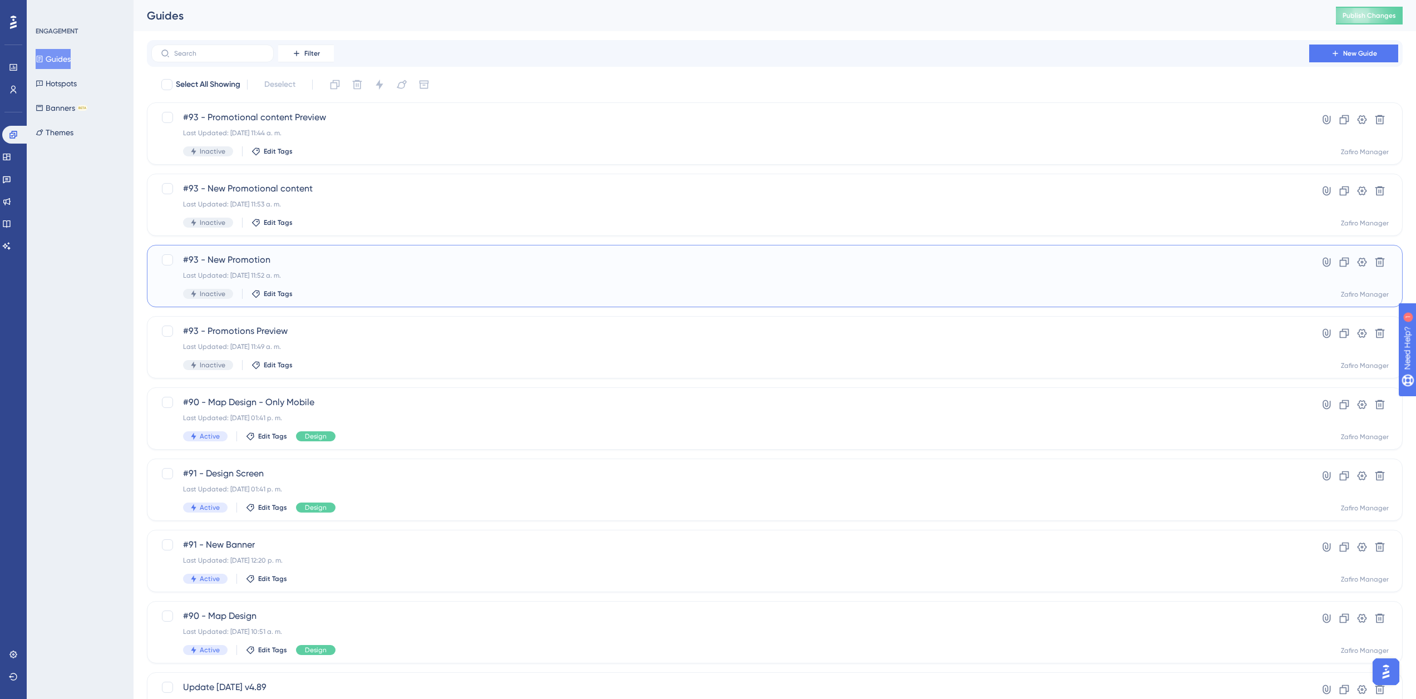
click at [339, 276] on div "Last Updated: 14 oct 2025 11:52 a. m." at bounding box center [730, 275] width 1094 height 9
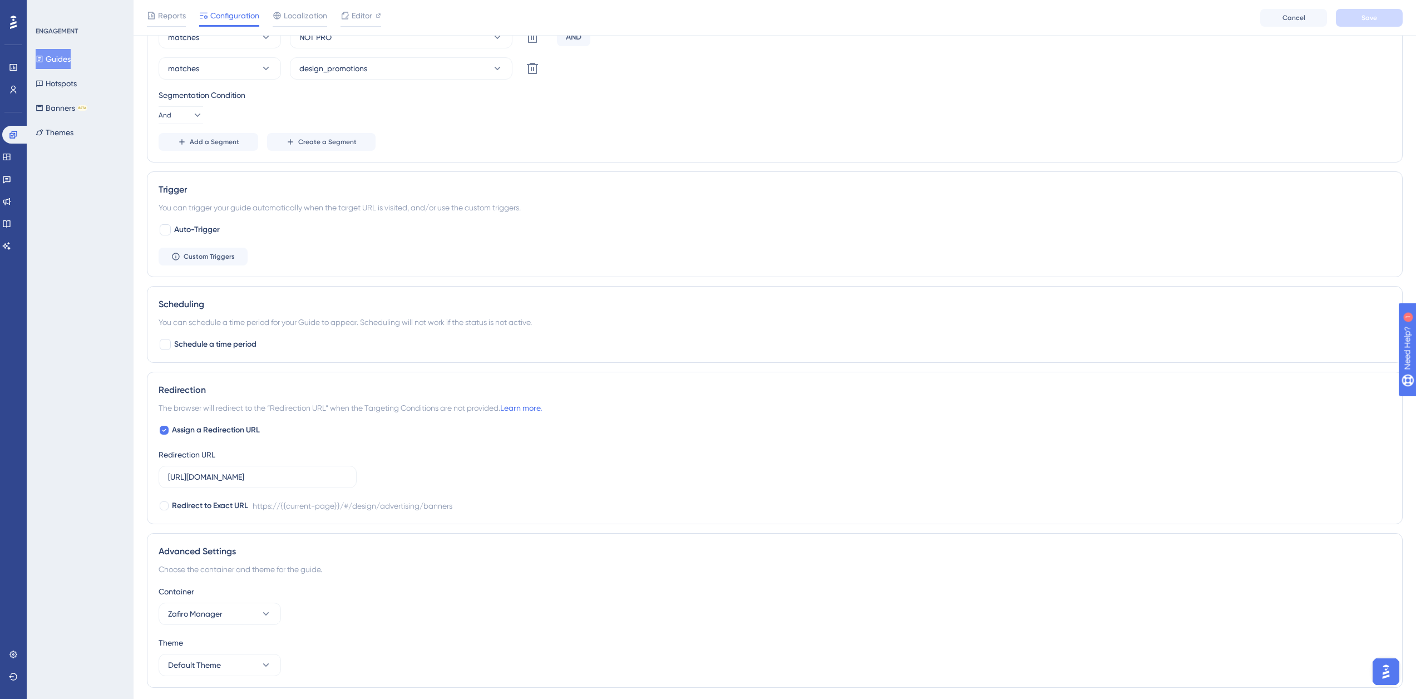
scroll to position [586, 0]
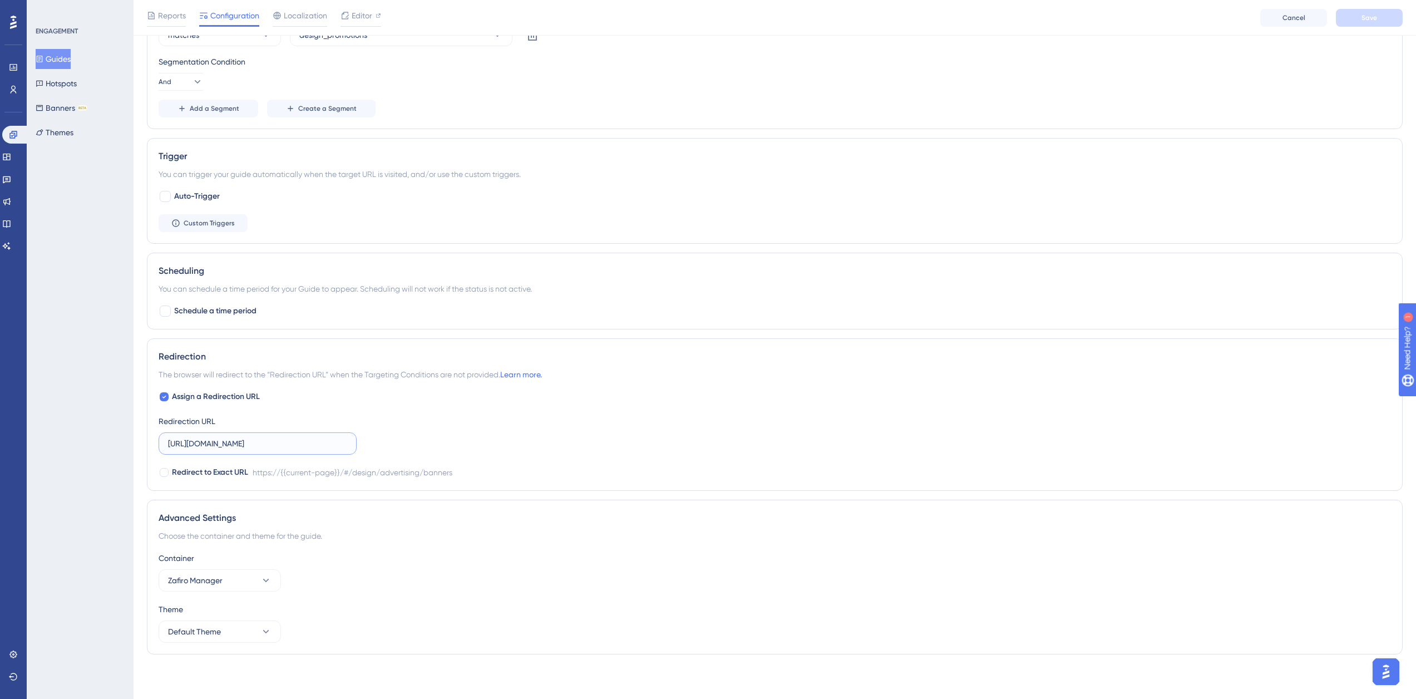
drag, startPoint x: 323, startPoint y: 441, endPoint x: 569, endPoint y: 427, distance: 246.8
click at [569, 427] on div "Assign a Redirection URL Redirection URL https://zafiro.cloud/#/design/advertis…" at bounding box center [775, 434] width 1232 height 89
paste input "promotion"
type input "https://zafiro.cloud/#/design/advertising/promotions"
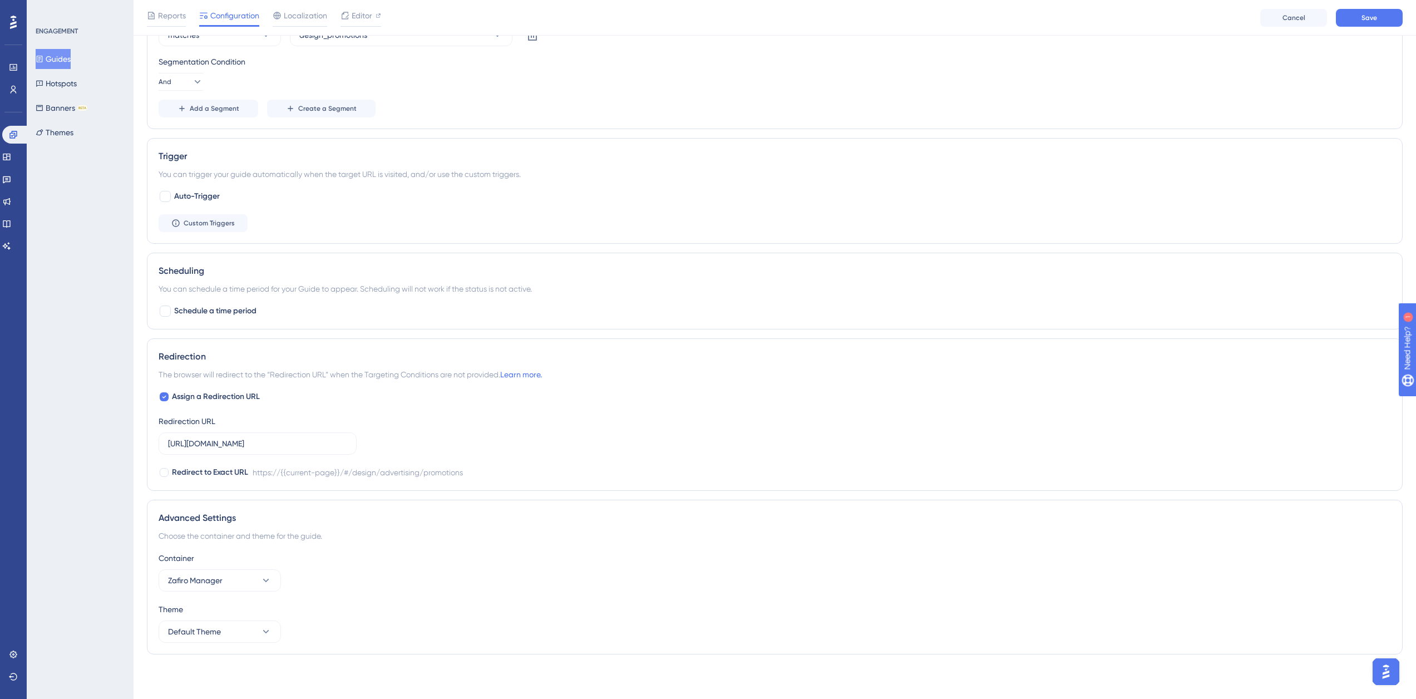
scroll to position [0, 0]
click at [1367, 8] on div "Reports Configuration Localization Editor Cancel Save" at bounding box center [775, 18] width 1282 height 36
click at [1367, 21] on span "Save" at bounding box center [1369, 17] width 16 height 9
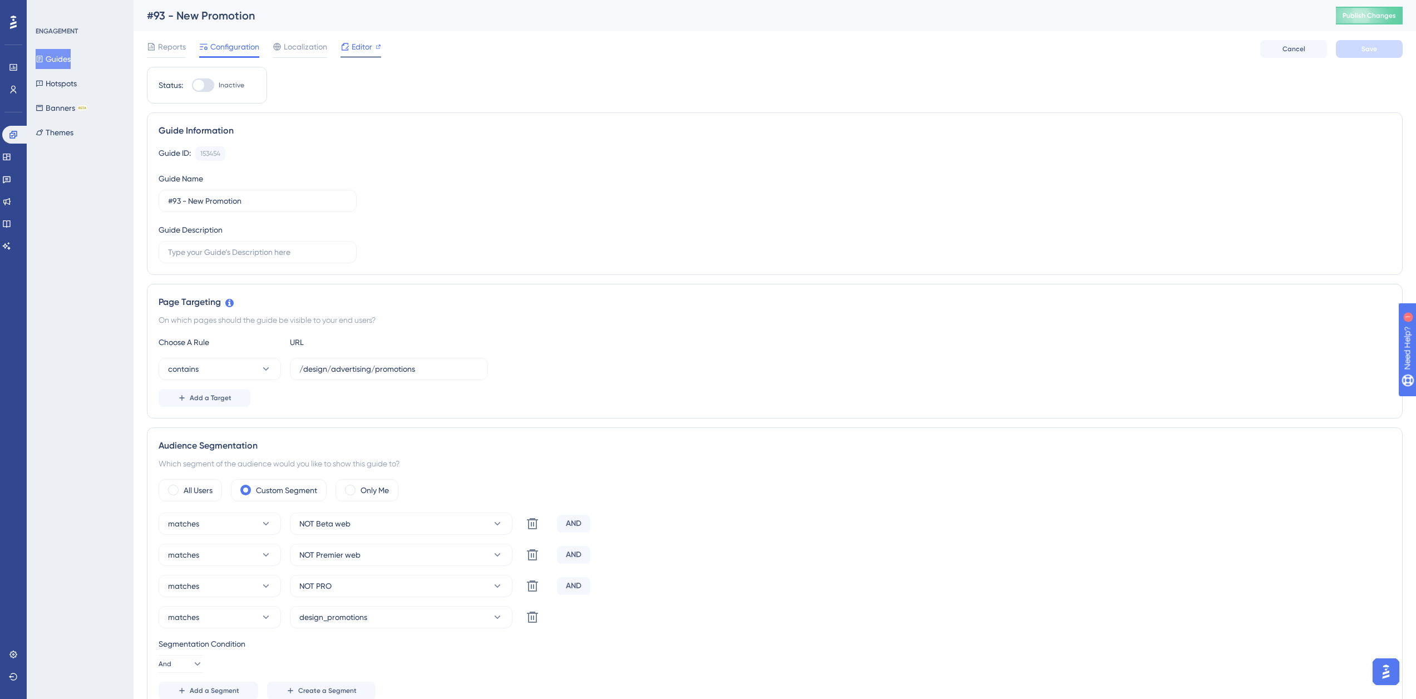
click at [363, 46] on span "Editor" at bounding box center [362, 46] width 21 height 13
